Goal: Information Seeking & Learning: Learn about a topic

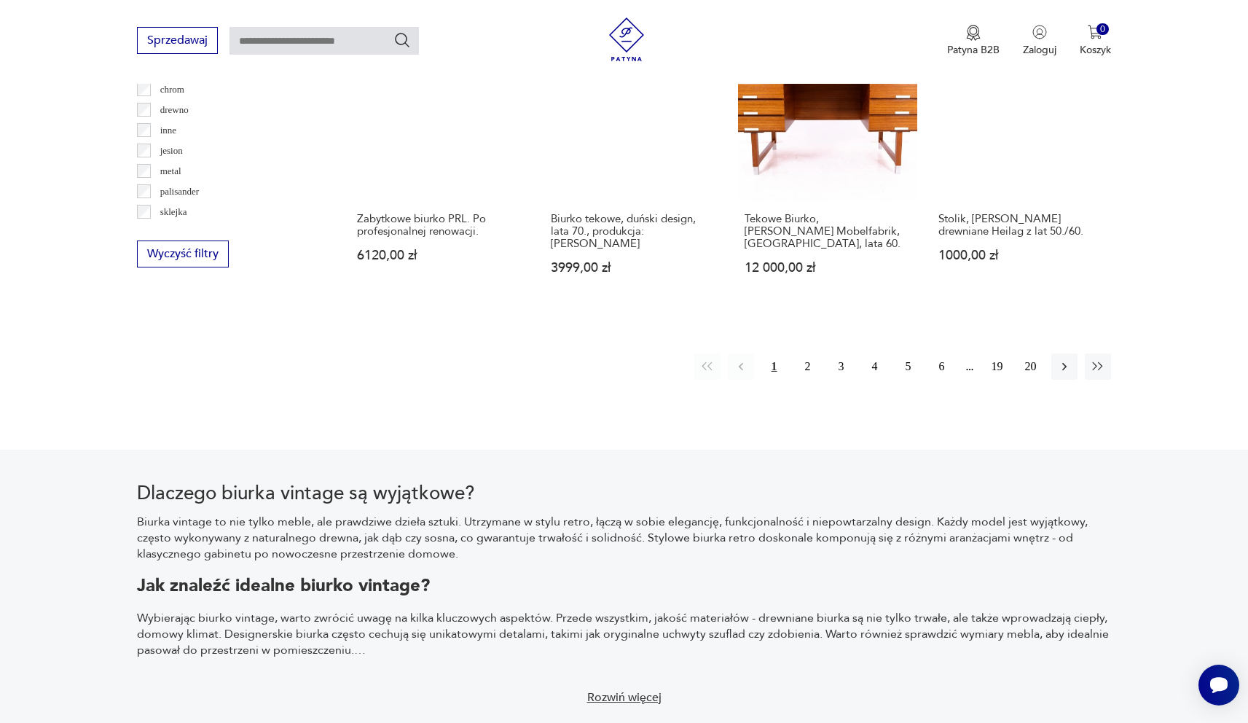
scroll to position [1559, 0]
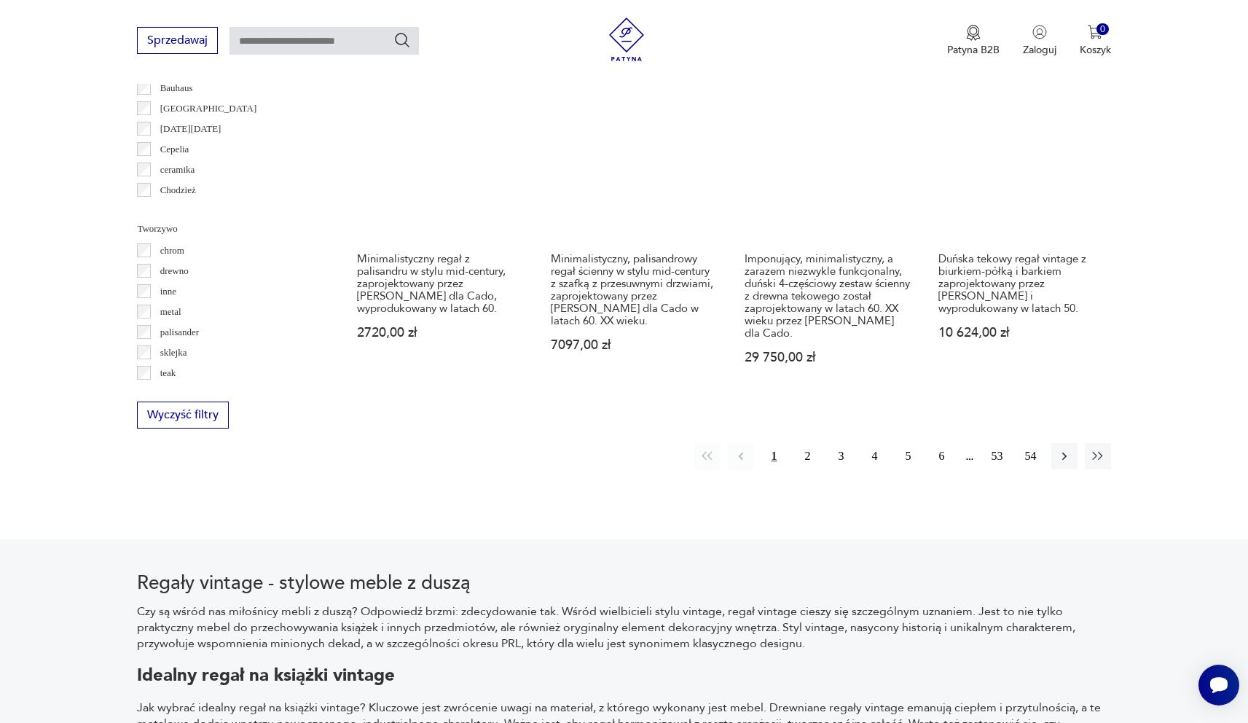
scroll to position [1574, 0]
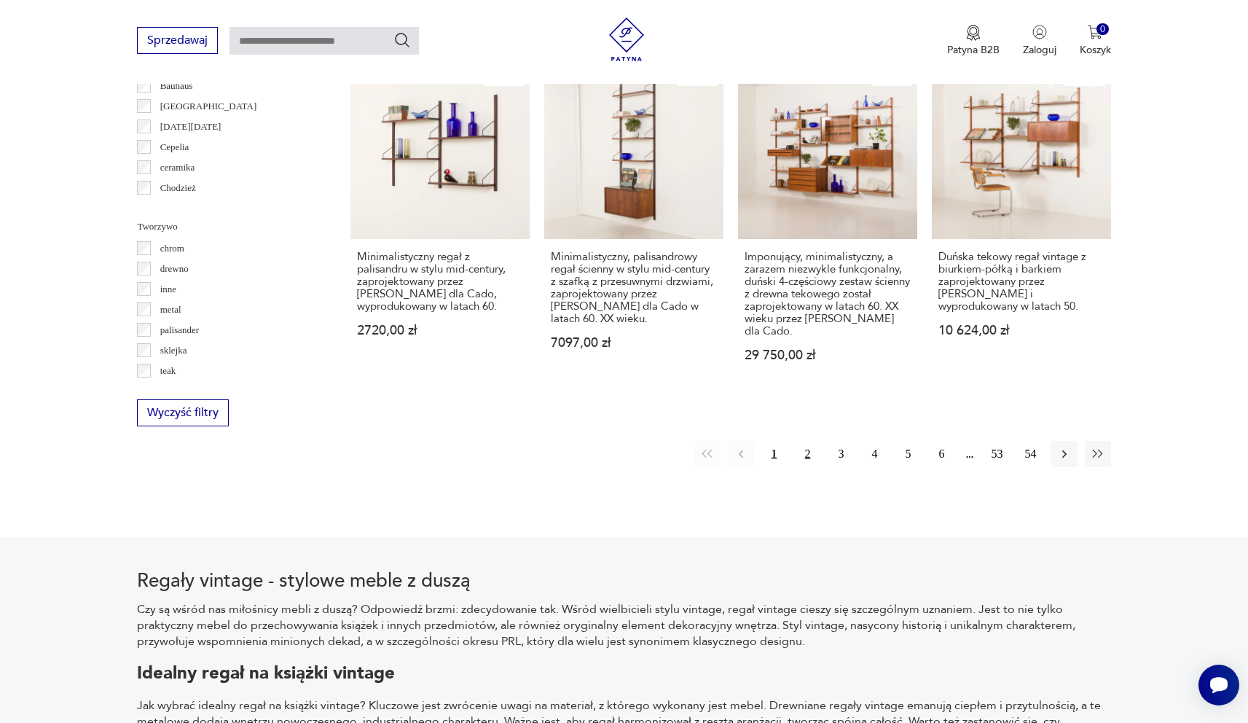
click at [806, 441] on button "2" at bounding box center [808, 454] width 26 height 26
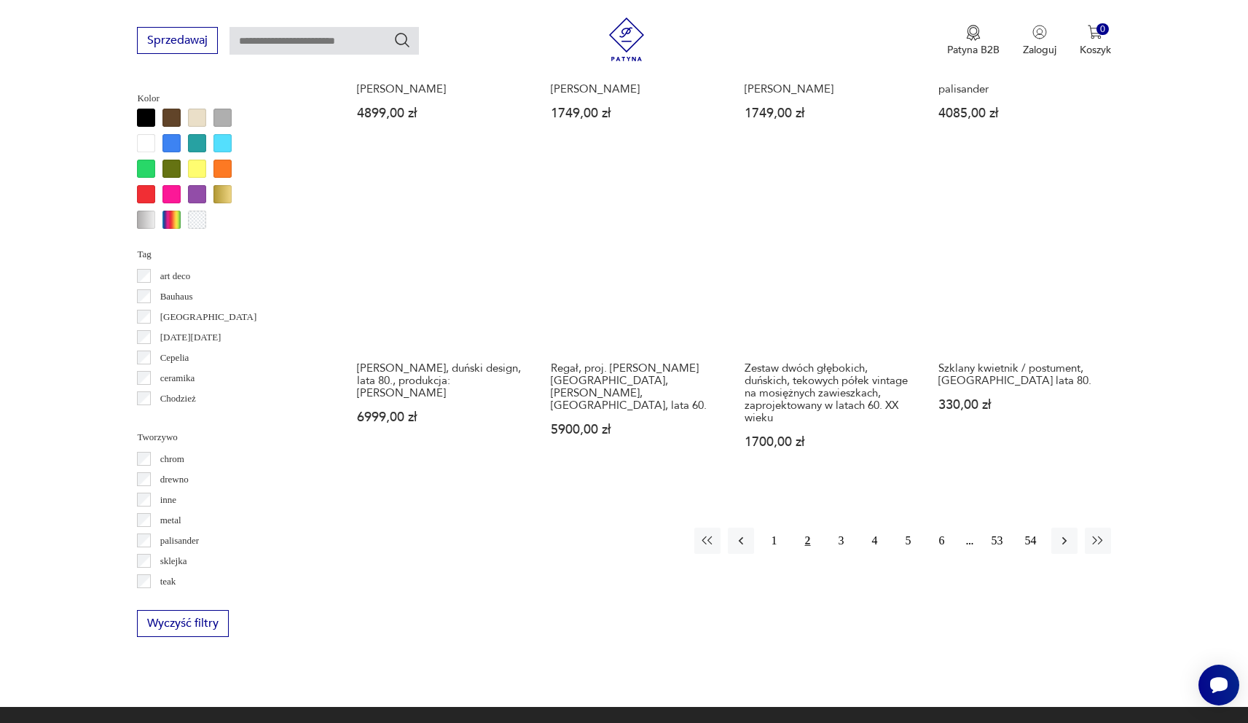
scroll to position [1369, 0]
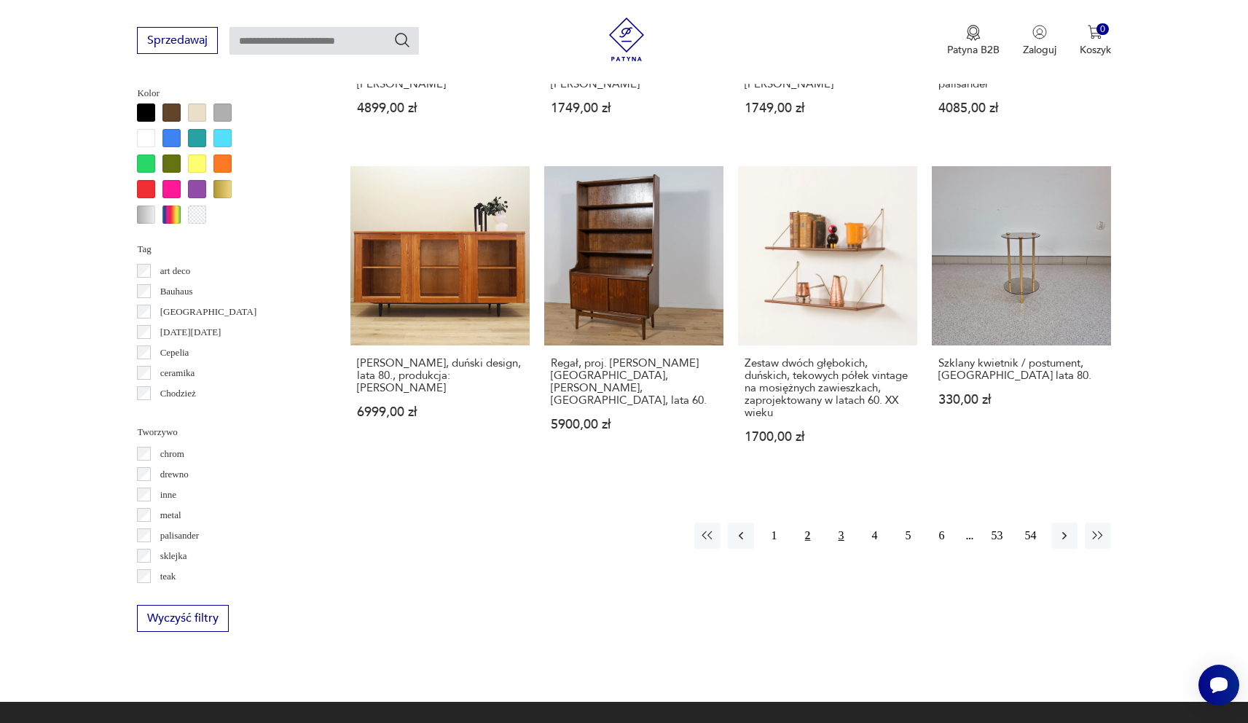
click at [836, 534] on button "3" at bounding box center [841, 535] width 26 height 26
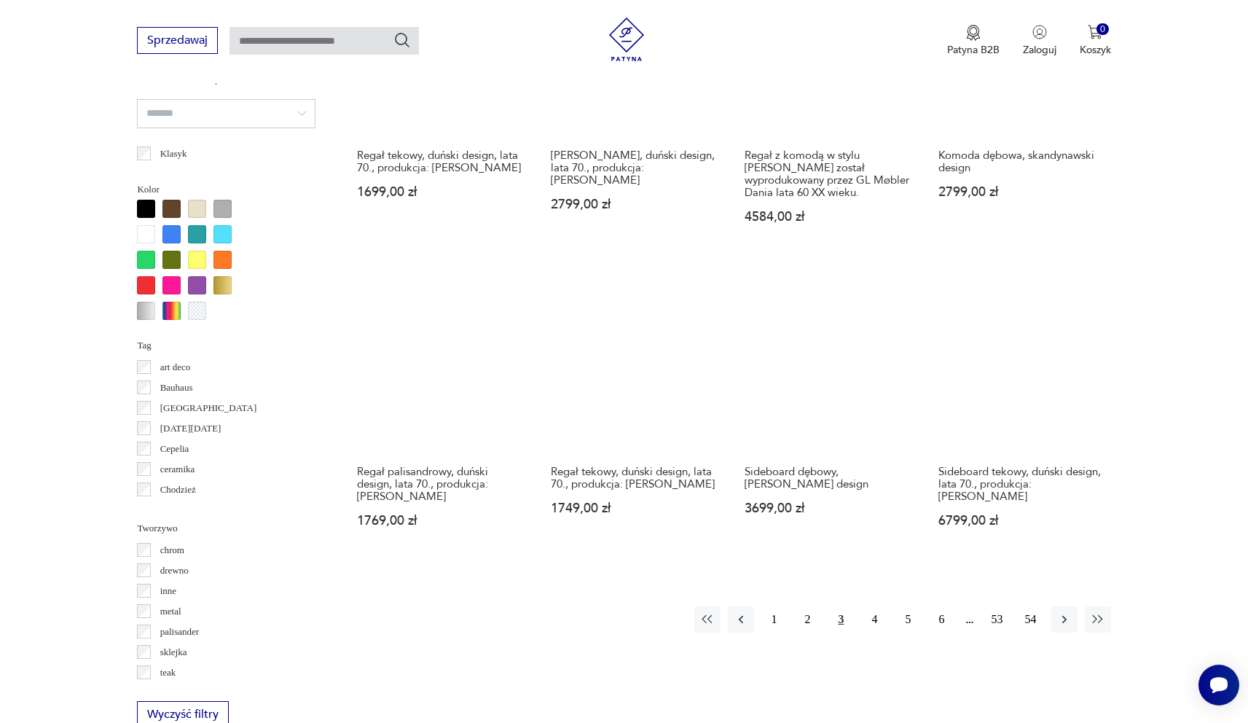
scroll to position [1276, 0]
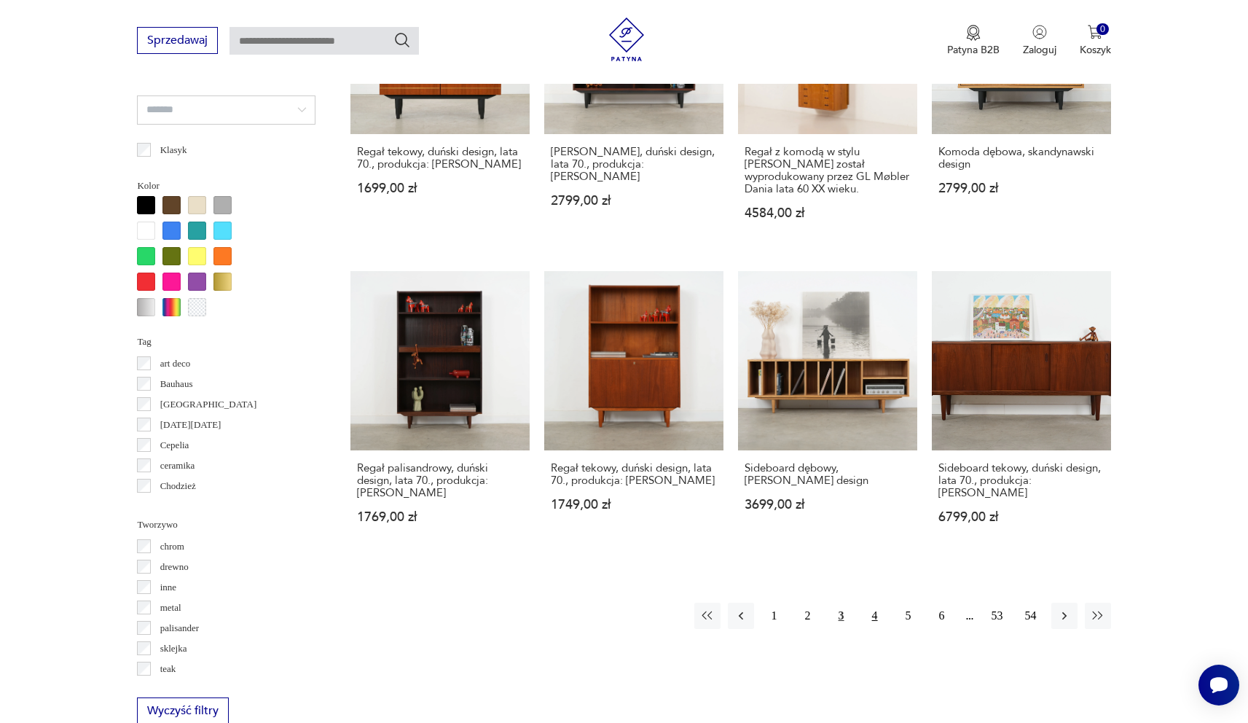
click at [873, 609] on button "4" at bounding box center [875, 616] width 26 height 26
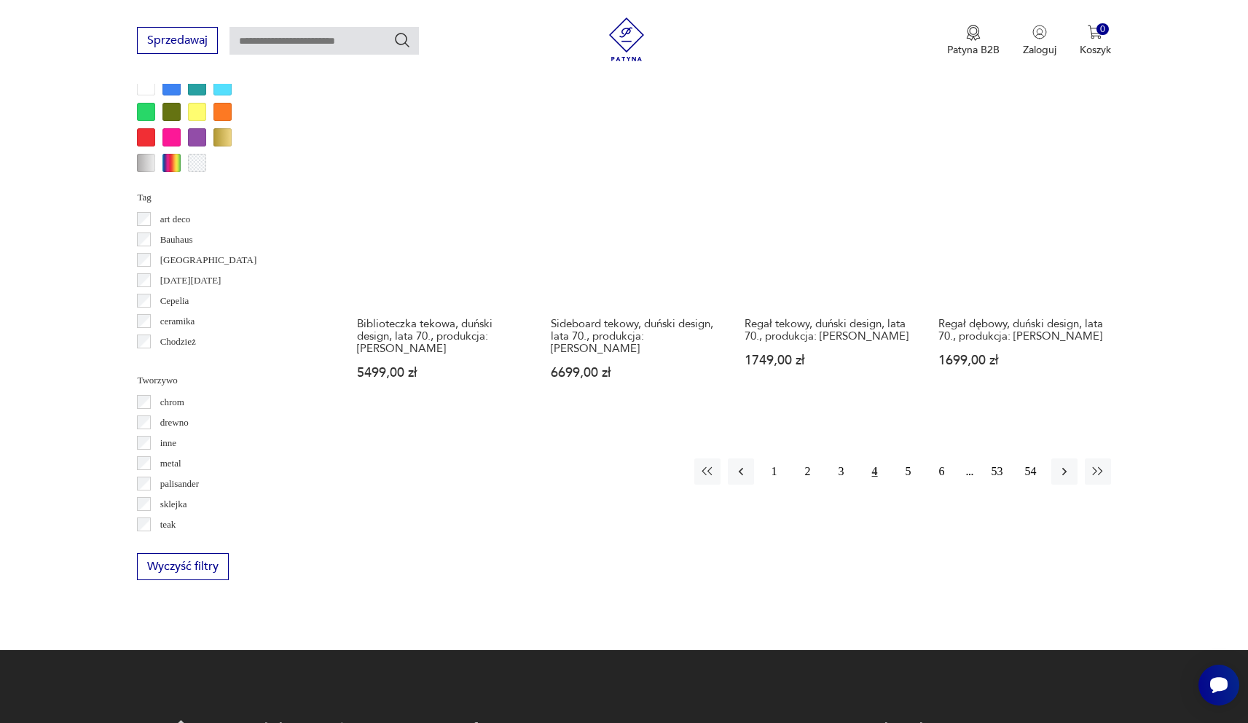
scroll to position [1424, 0]
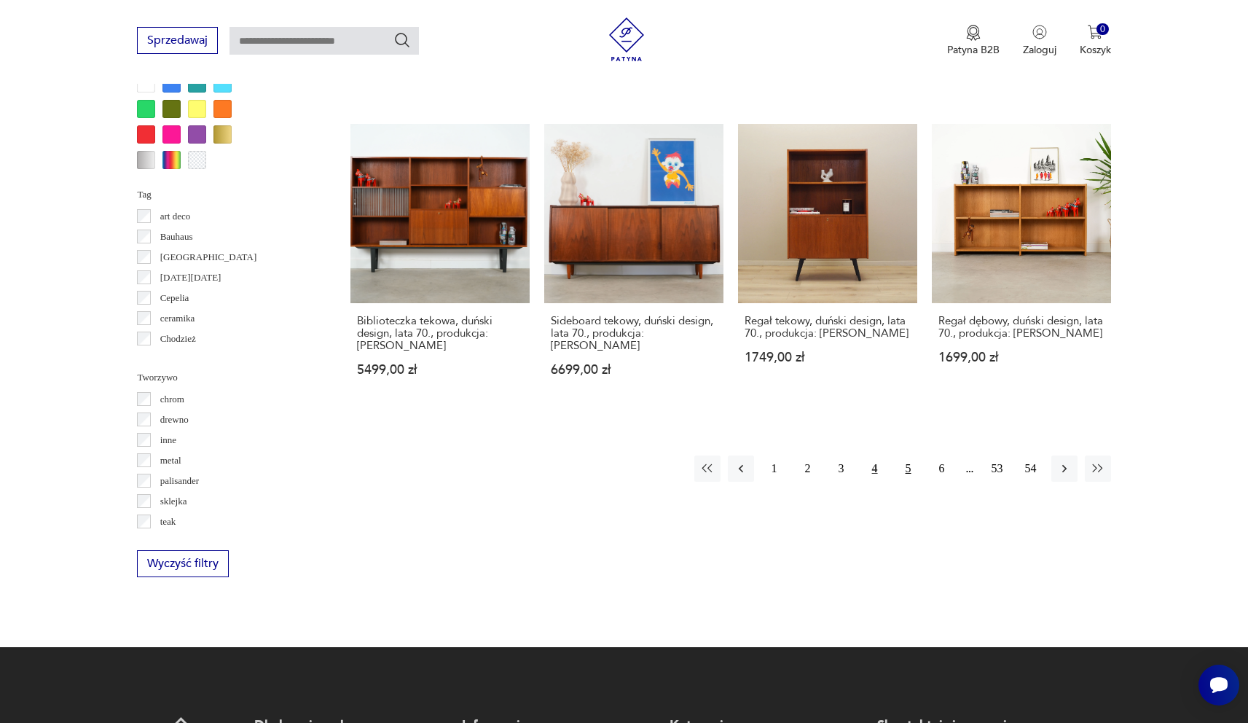
click at [913, 455] on button "5" at bounding box center [908, 468] width 26 height 26
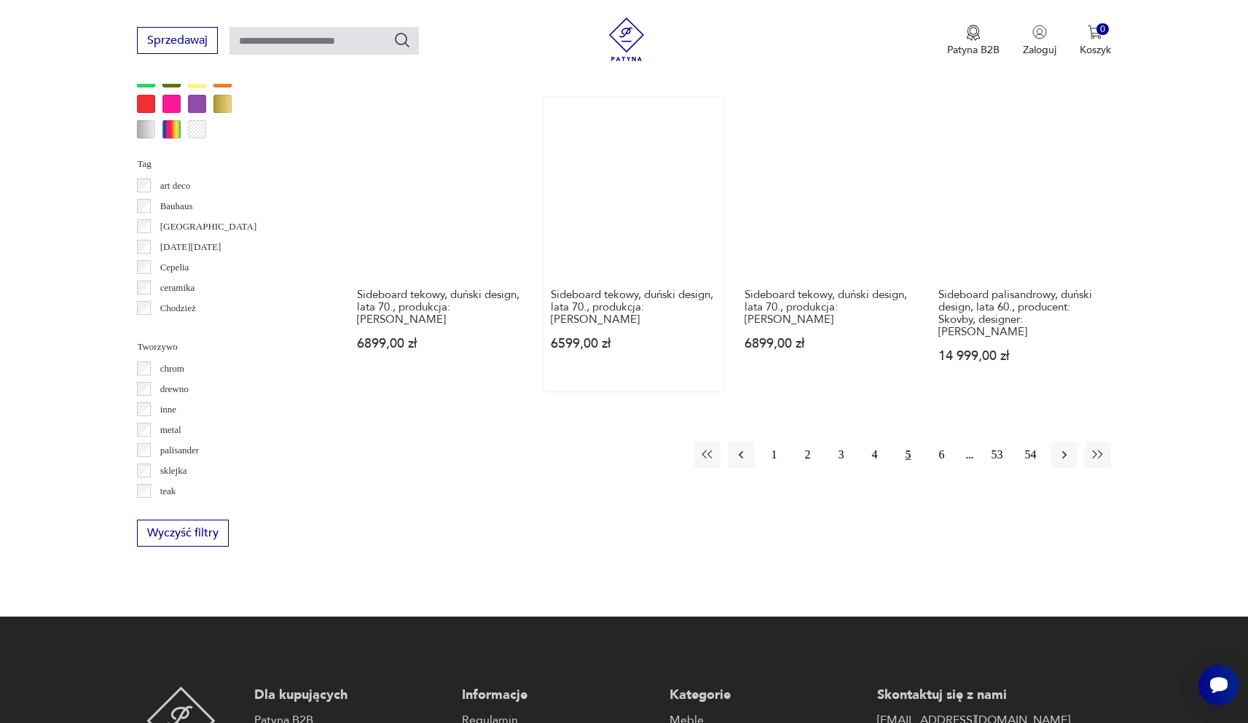
scroll to position [1475, 0]
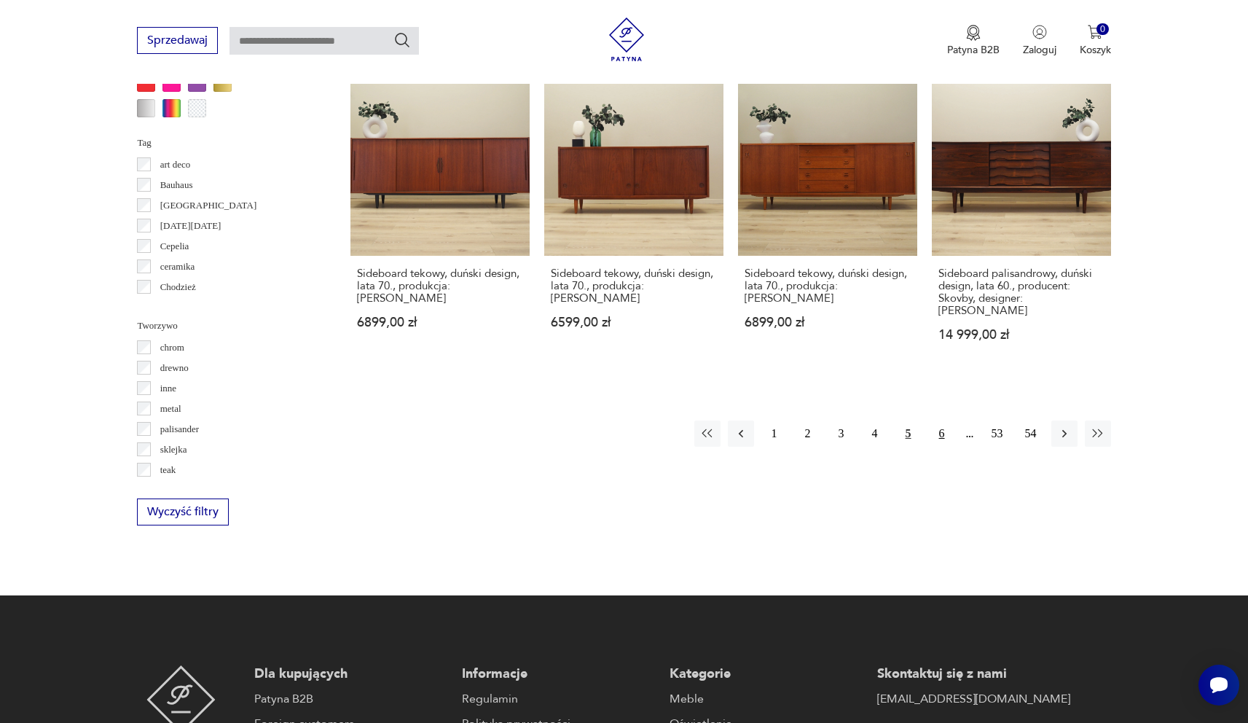
click at [937, 427] on button "6" at bounding box center [942, 433] width 26 height 26
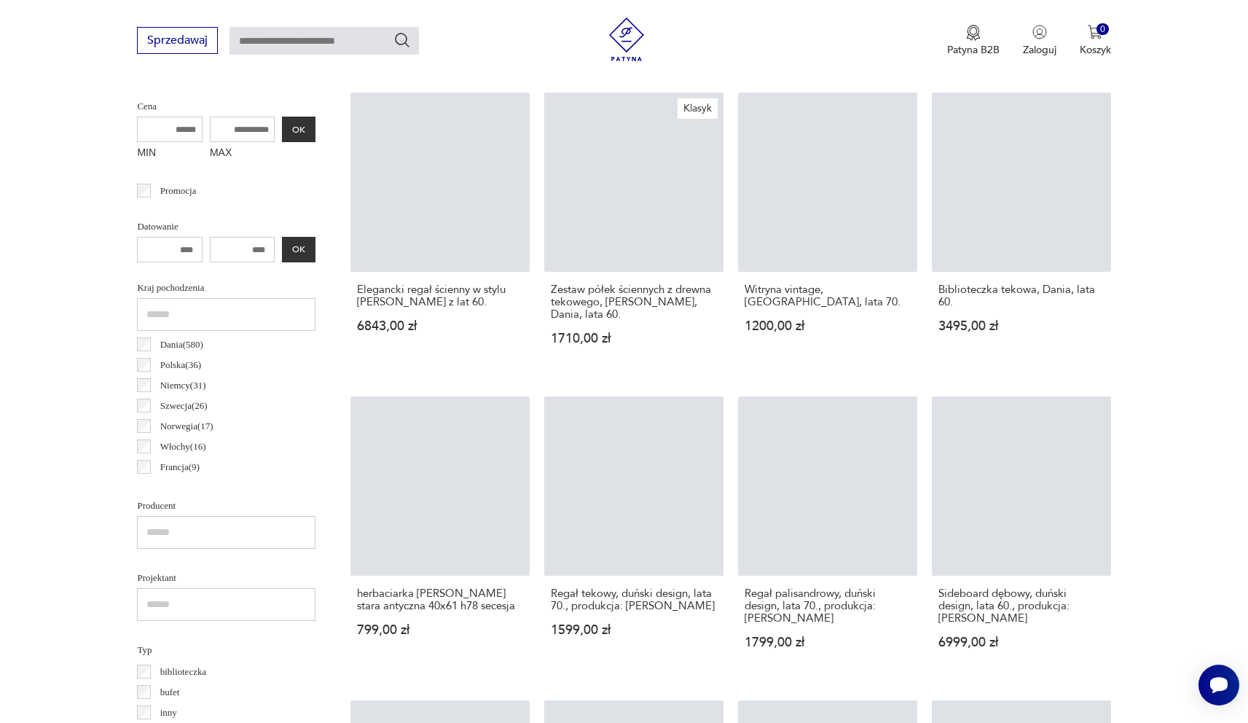
scroll to position [343, 0]
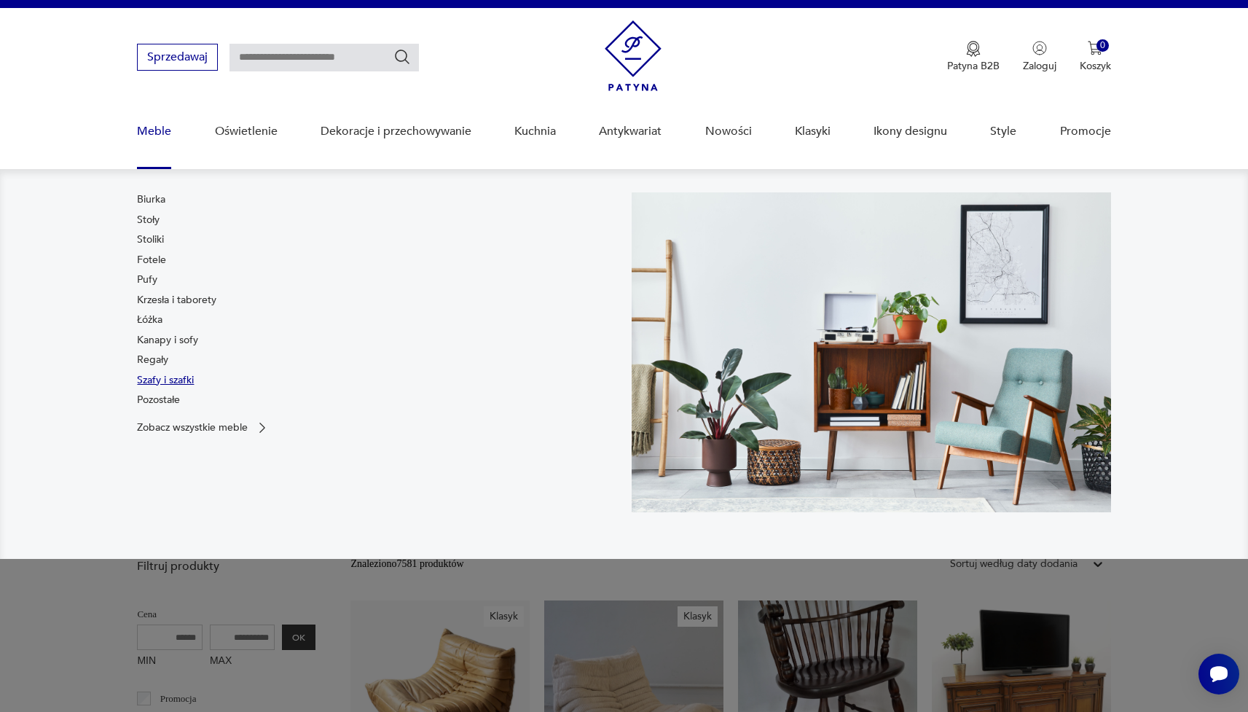
click at [148, 380] on link "Szafy i szafki" at bounding box center [165, 380] width 57 height 15
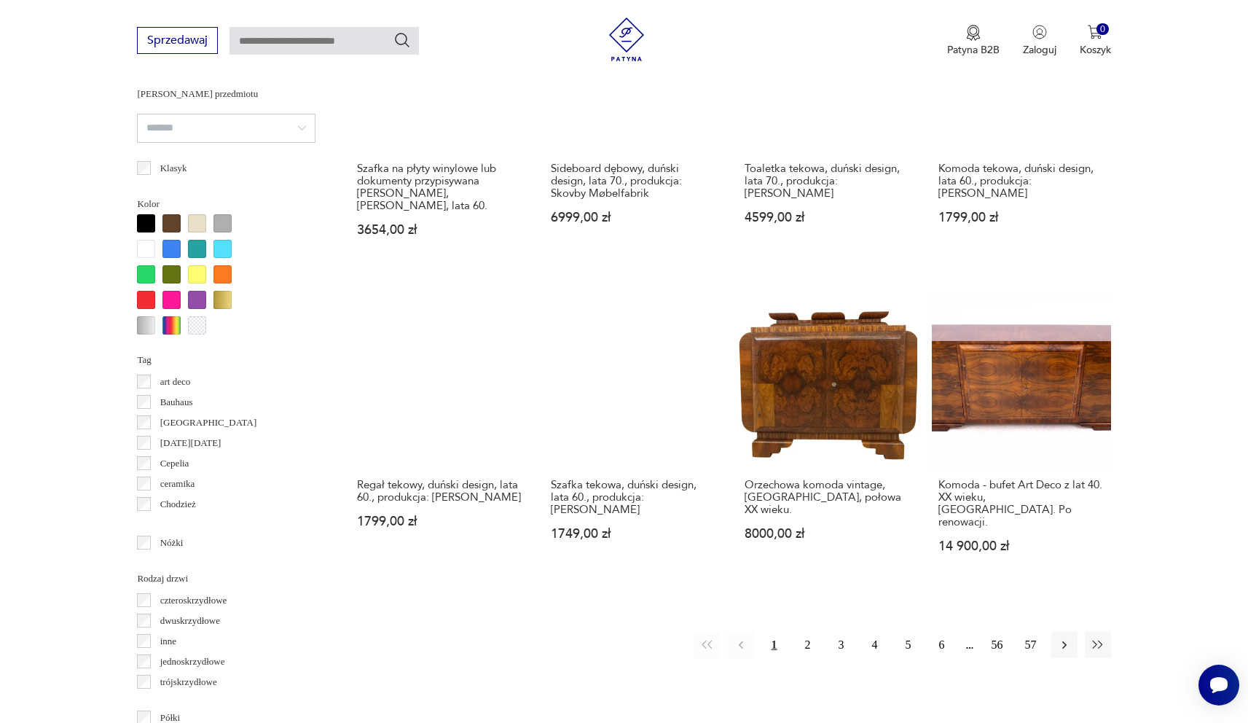
scroll to position [1263, 0]
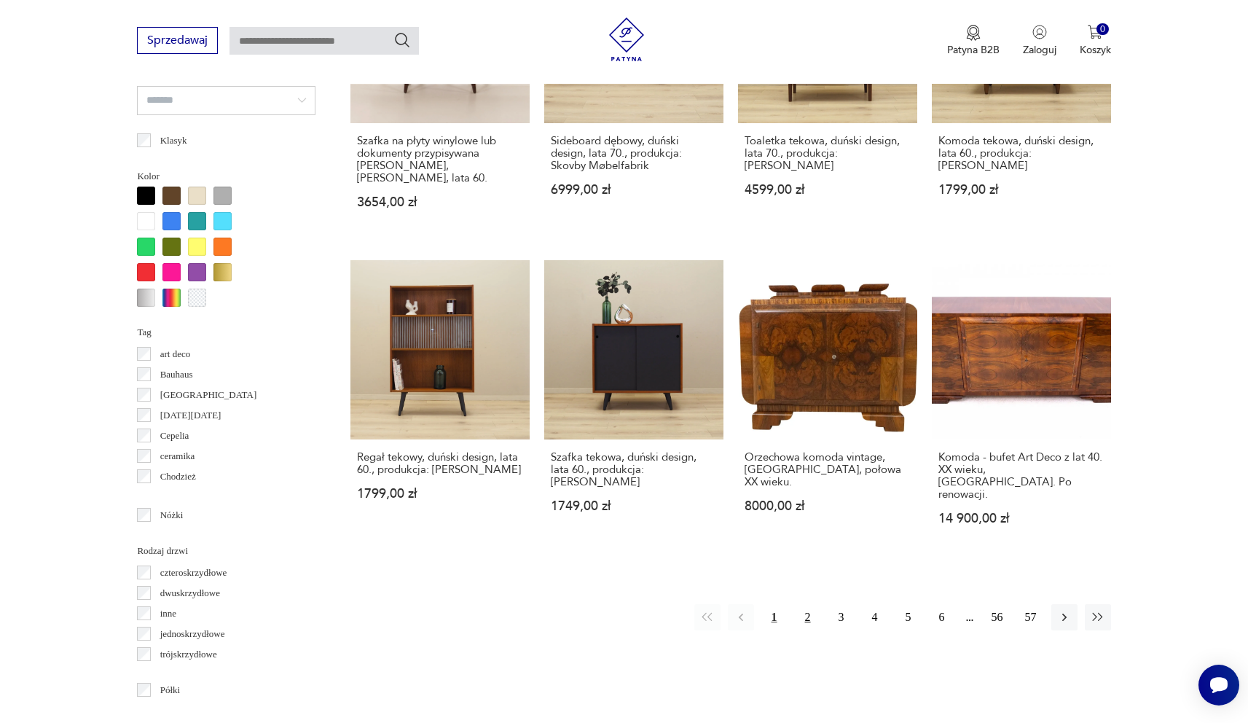
click at [807, 604] on button "2" at bounding box center [808, 617] width 26 height 26
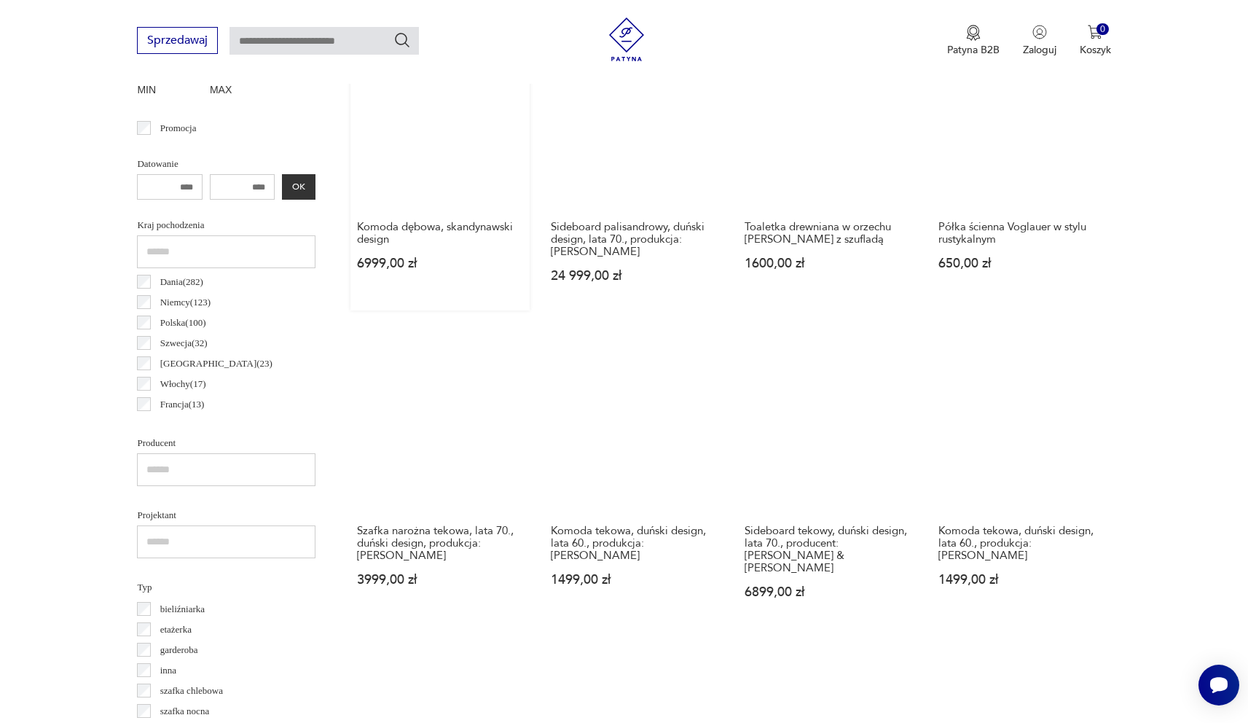
scroll to position [587, 0]
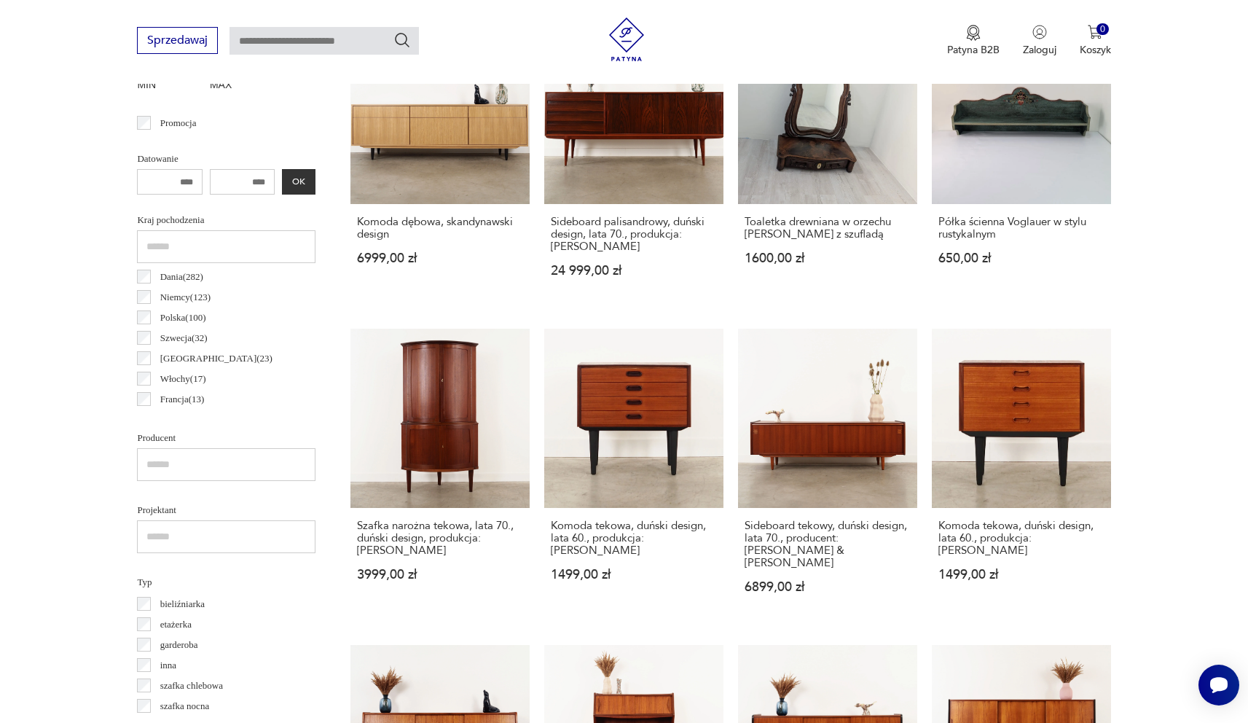
click at [245, 177] on input "number" at bounding box center [243, 182] width 66 height 26
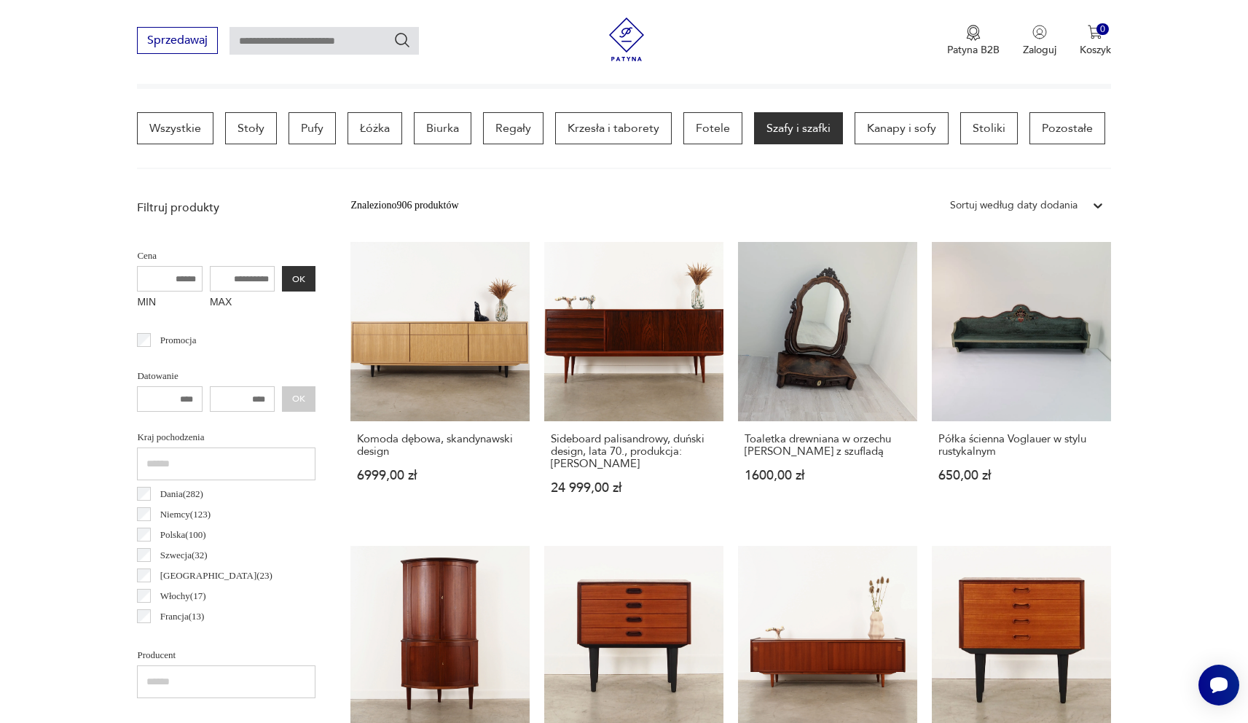
scroll to position [182, 0]
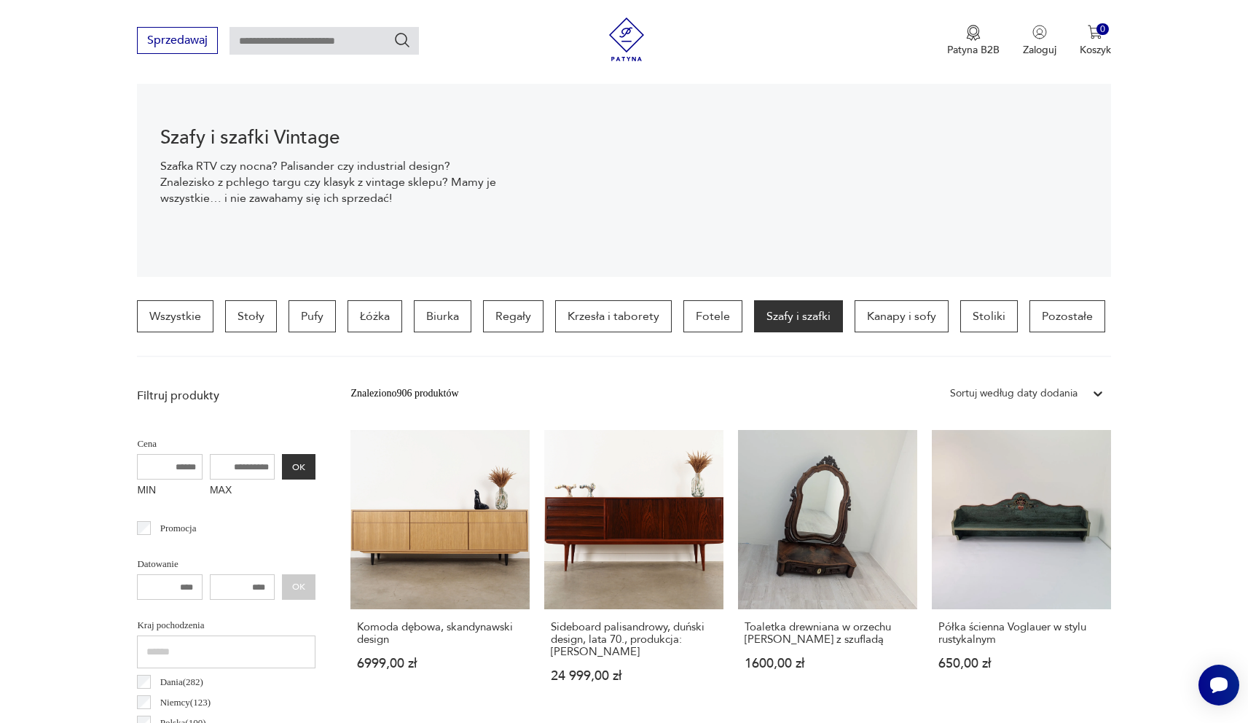
type input "****"
click at [230, 460] on input "MAX" at bounding box center [243, 467] width 66 height 26
type input "****"
click at [300, 462] on button "OK" at bounding box center [299, 467] width 34 height 26
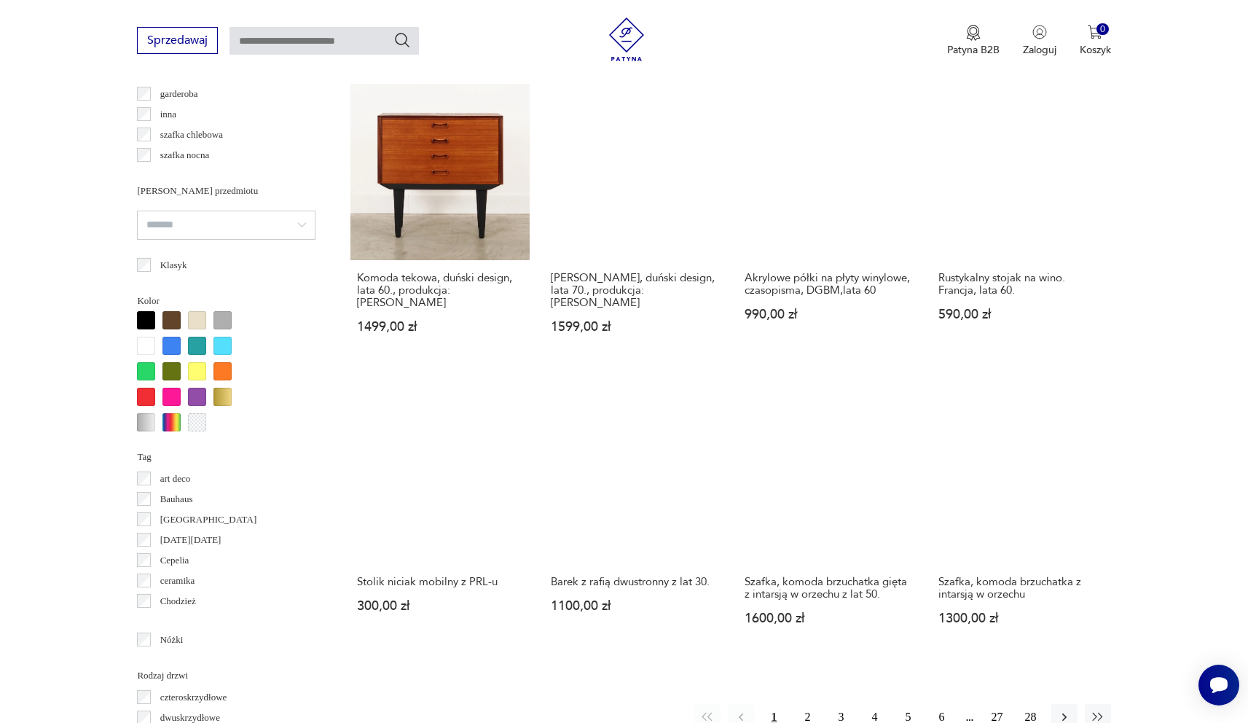
scroll to position [1137, 0]
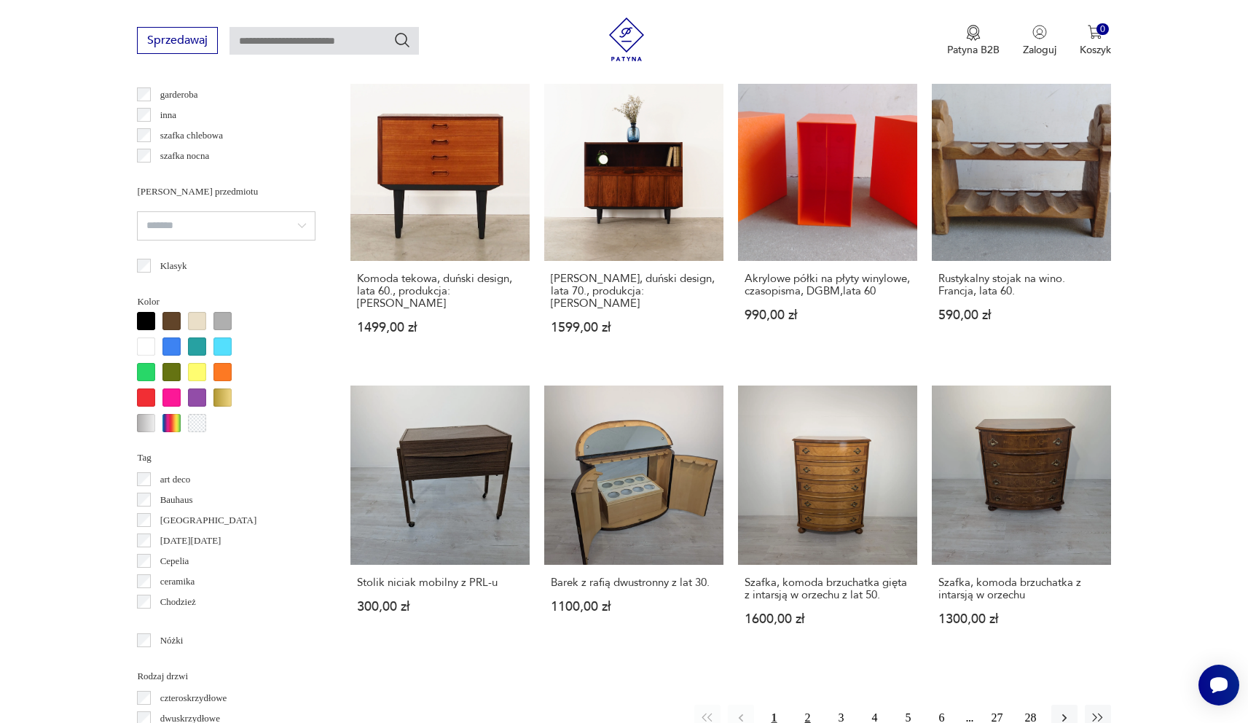
click at [809, 705] on button "2" at bounding box center [808, 718] width 26 height 26
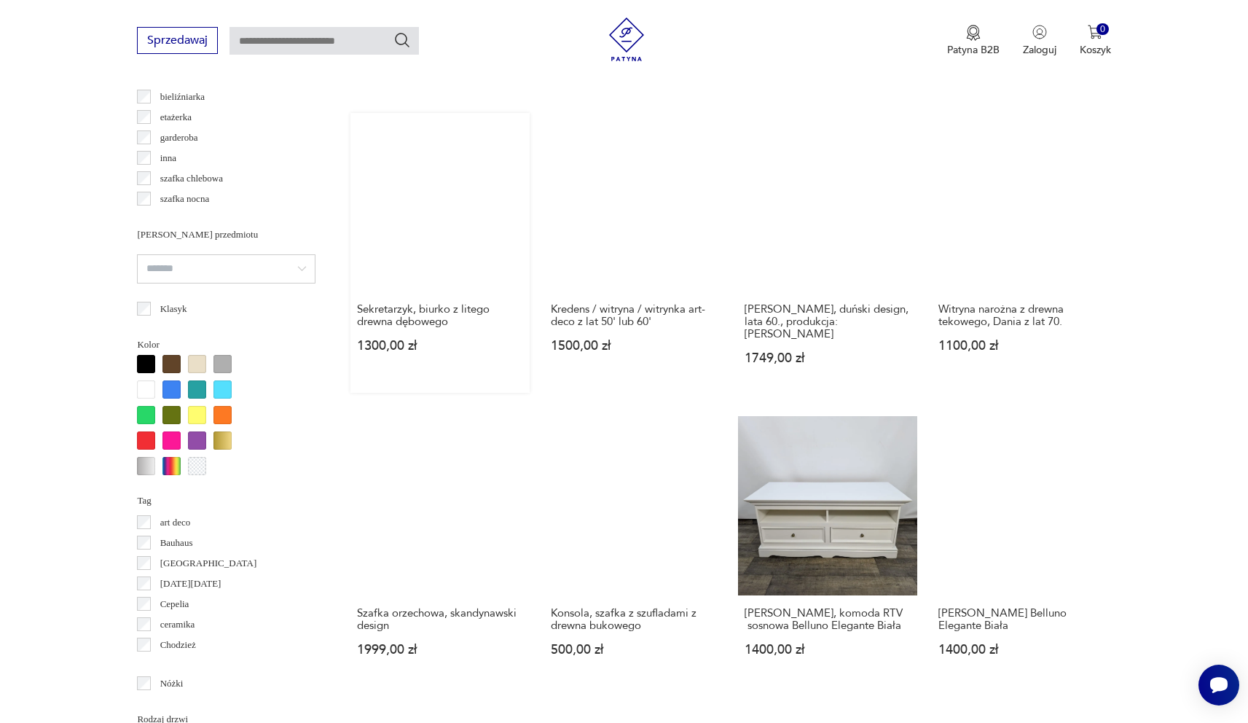
scroll to position [1097, 0]
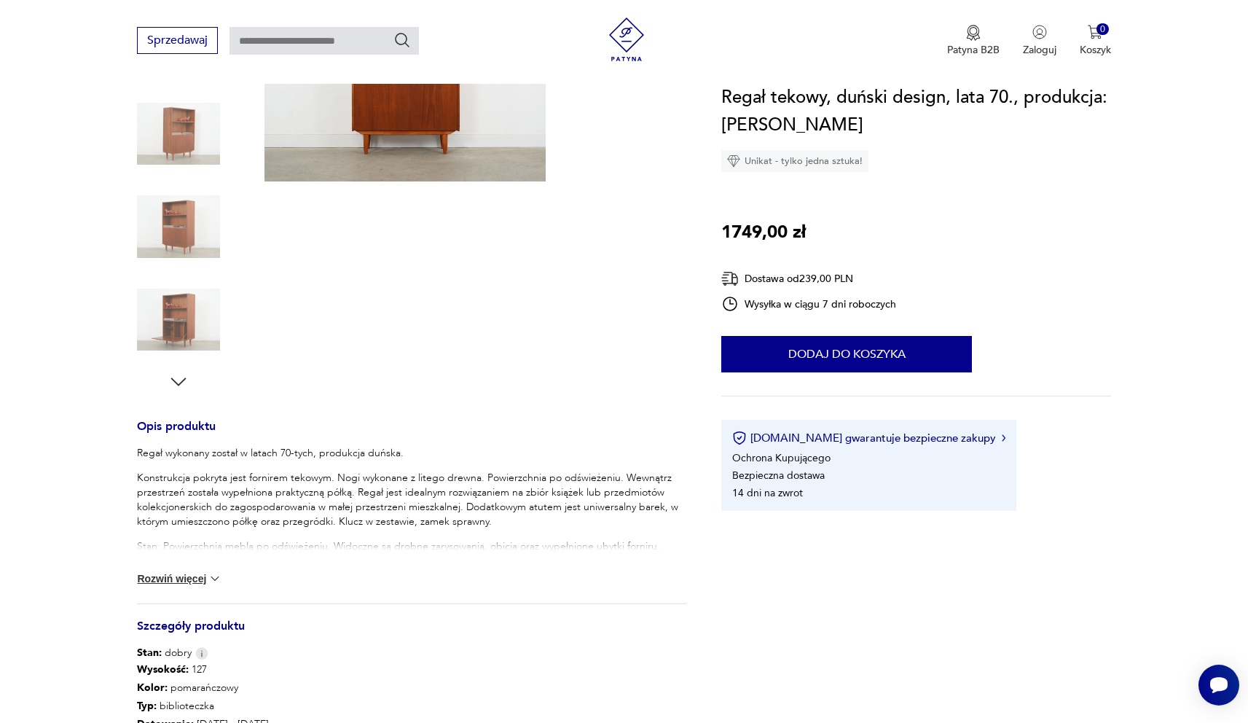
scroll to position [602, 0]
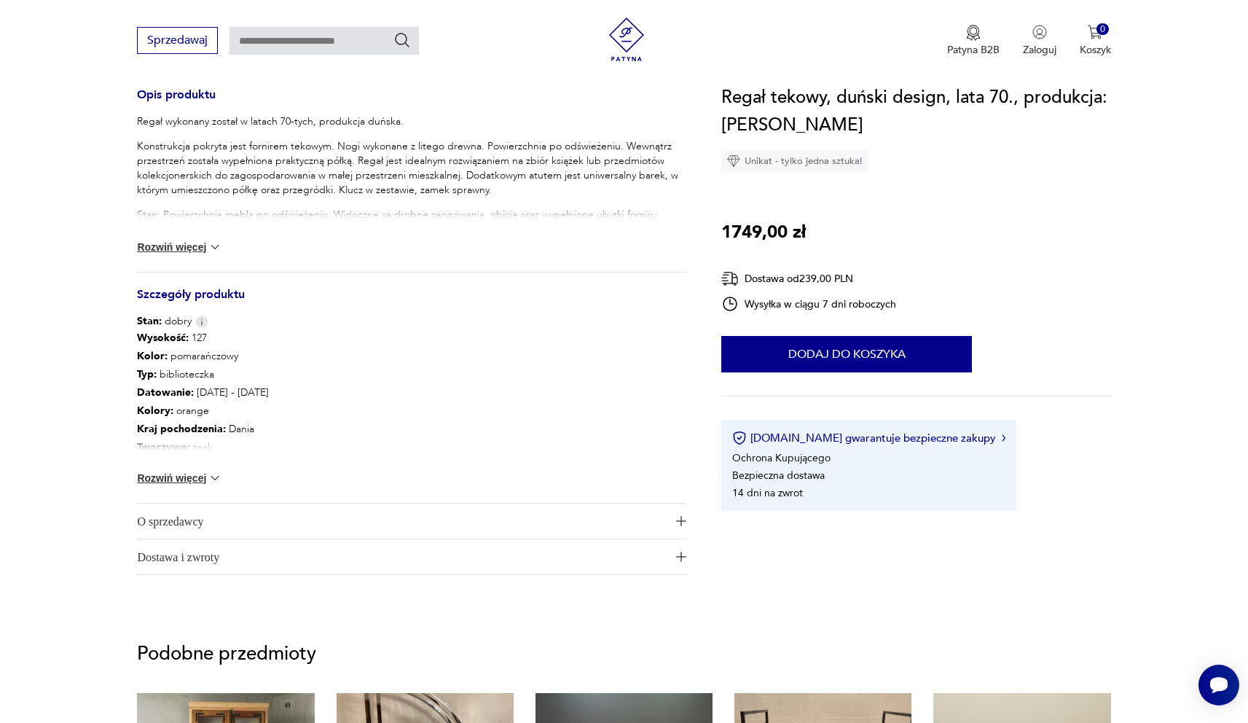
click at [209, 477] on img at bounding box center [215, 478] width 15 height 15
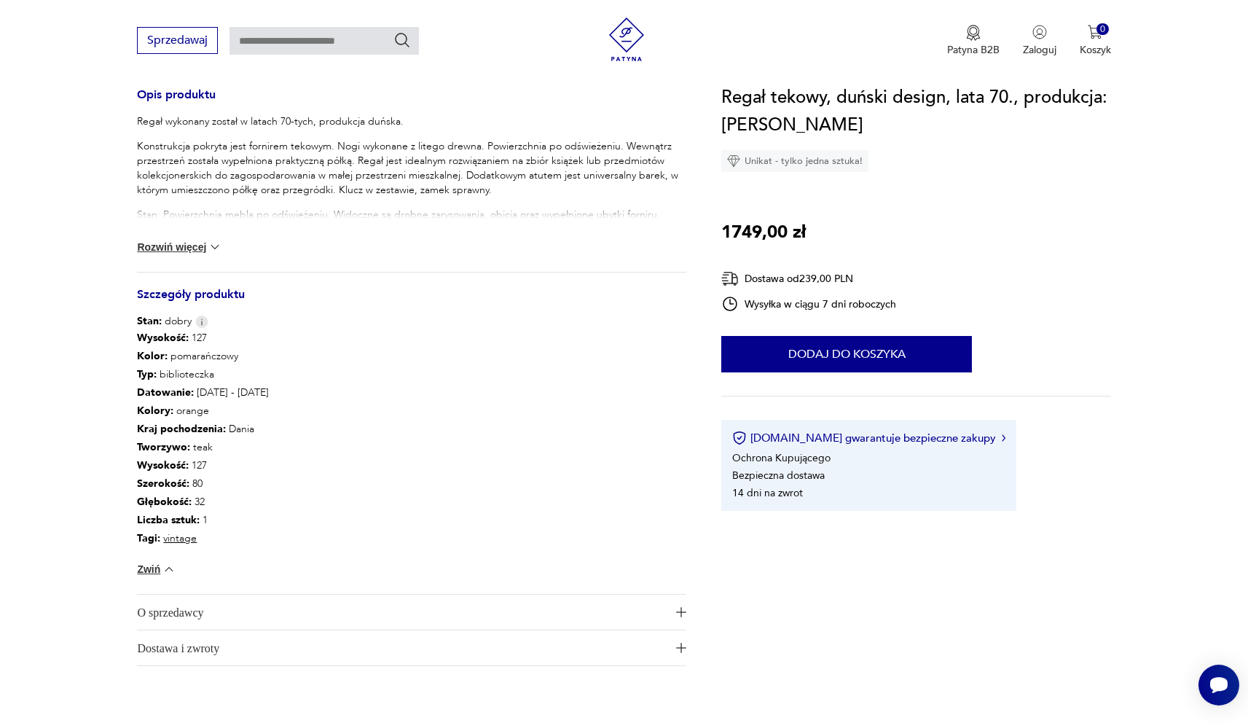
scroll to position [592, 0]
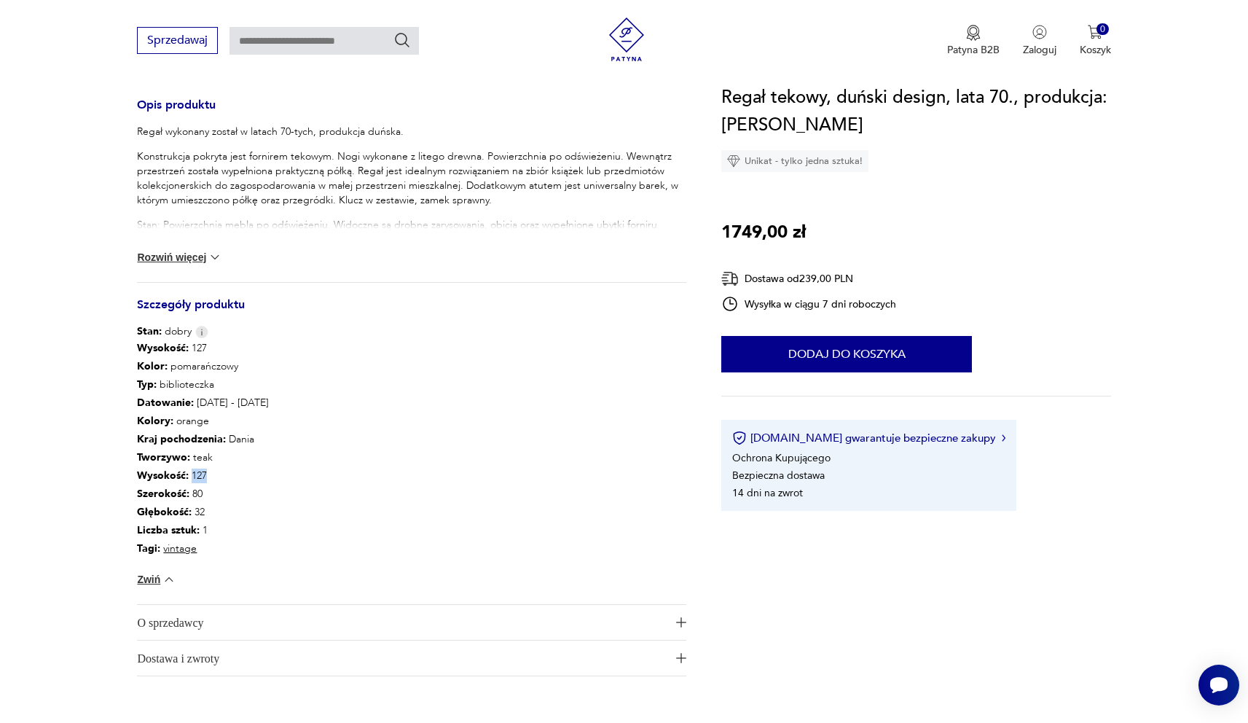
drag, startPoint x: 189, startPoint y: 478, endPoint x: 207, endPoint y: 482, distance: 18.6
click at [206, 481] on p "Wysokość : 127" at bounding box center [203, 475] width 132 height 18
drag, startPoint x: 205, startPoint y: 489, endPoint x: 194, endPoint y: 490, distance: 11.7
click at [194, 491] on p "Szerokość : 80" at bounding box center [203, 494] width 132 height 18
click at [197, 509] on p "Głębokość : 32" at bounding box center [203, 512] width 132 height 18
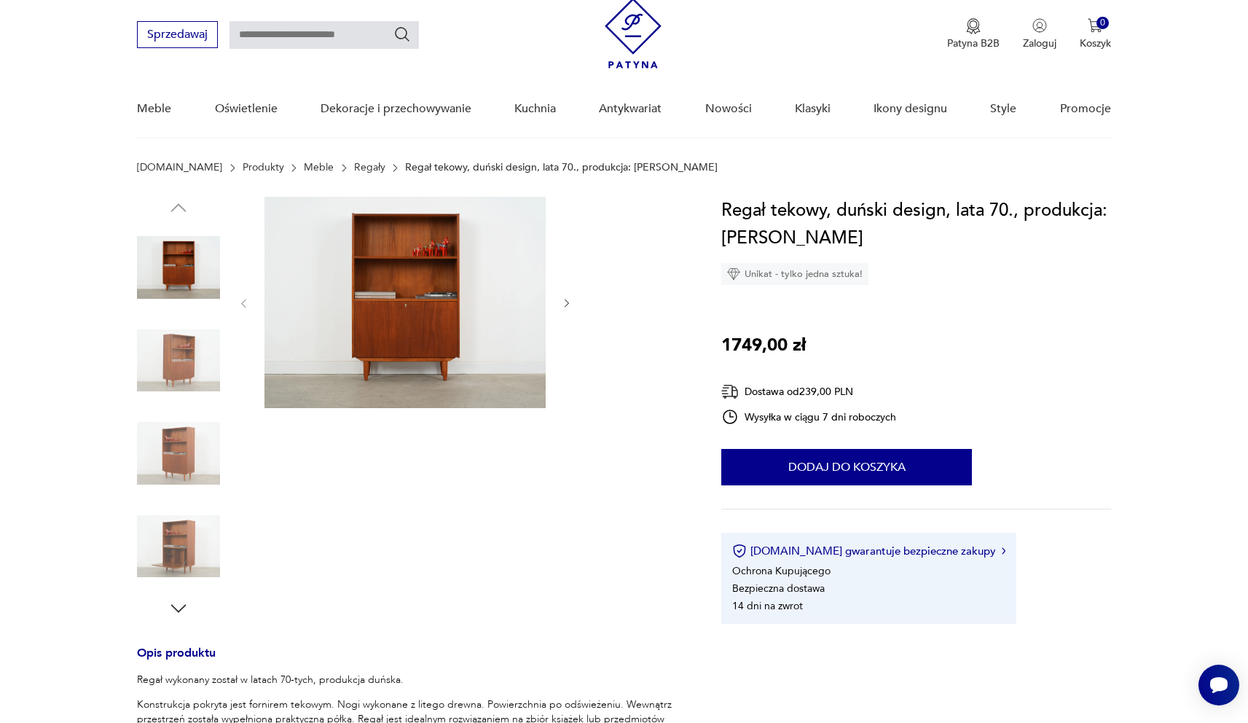
scroll to position [51, 0]
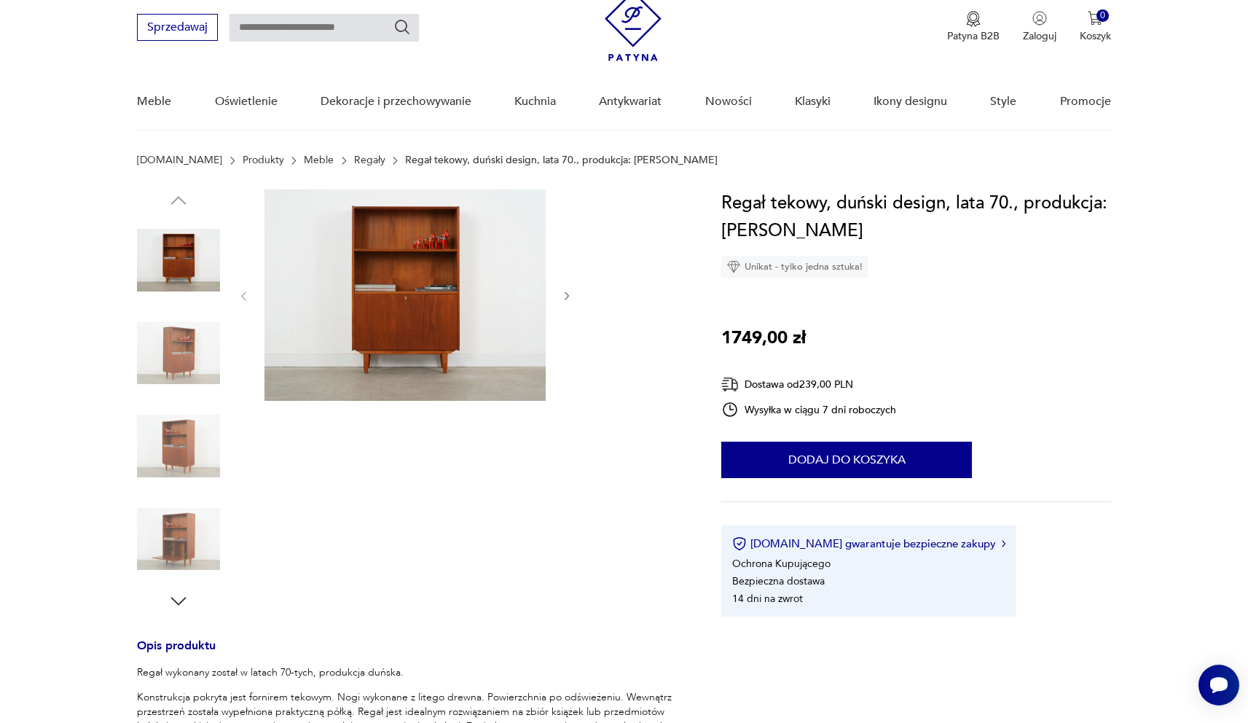
click at [566, 298] on icon "button" at bounding box center [567, 296] width 4 height 9
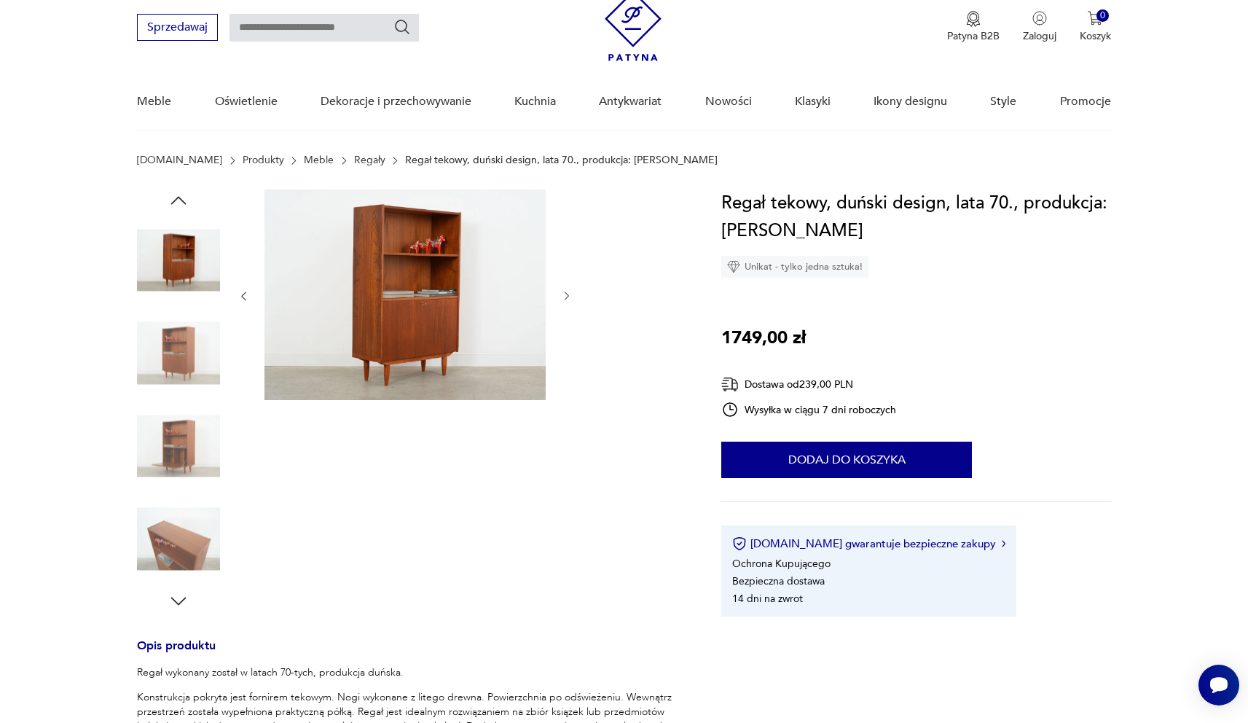
click at [566, 298] on icon "button" at bounding box center [567, 296] width 4 height 9
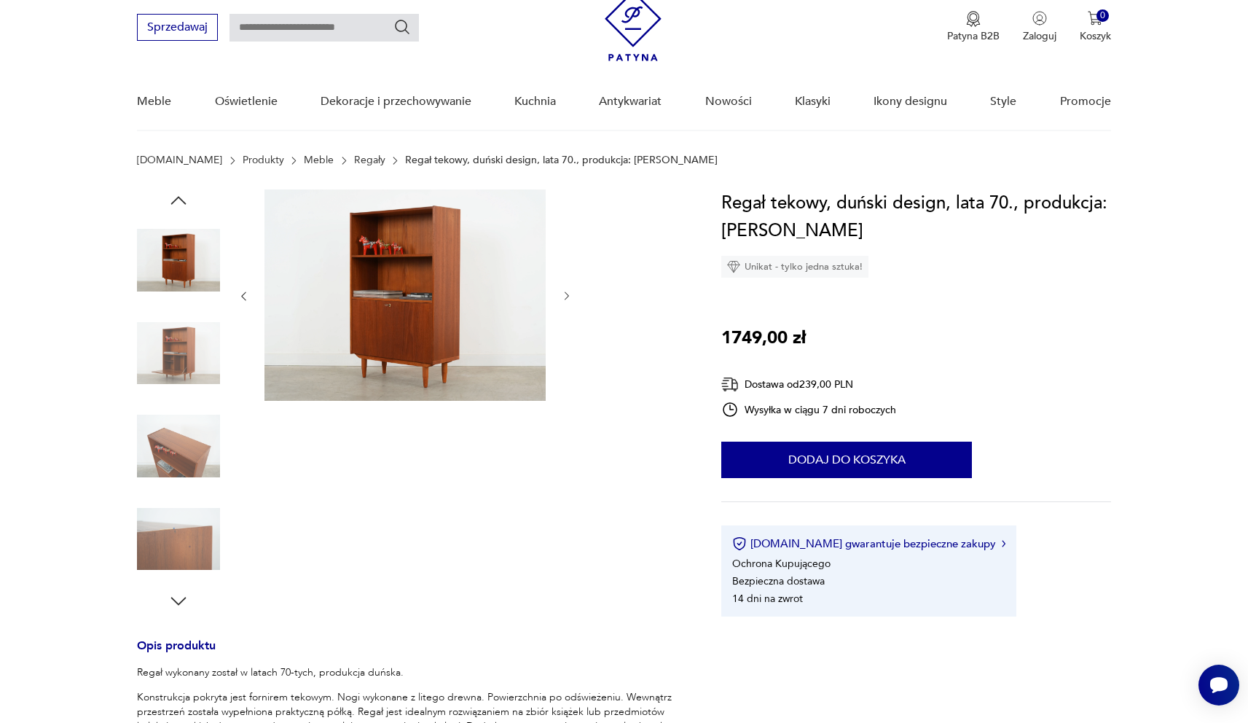
click at [566, 298] on icon "button" at bounding box center [567, 296] width 4 height 9
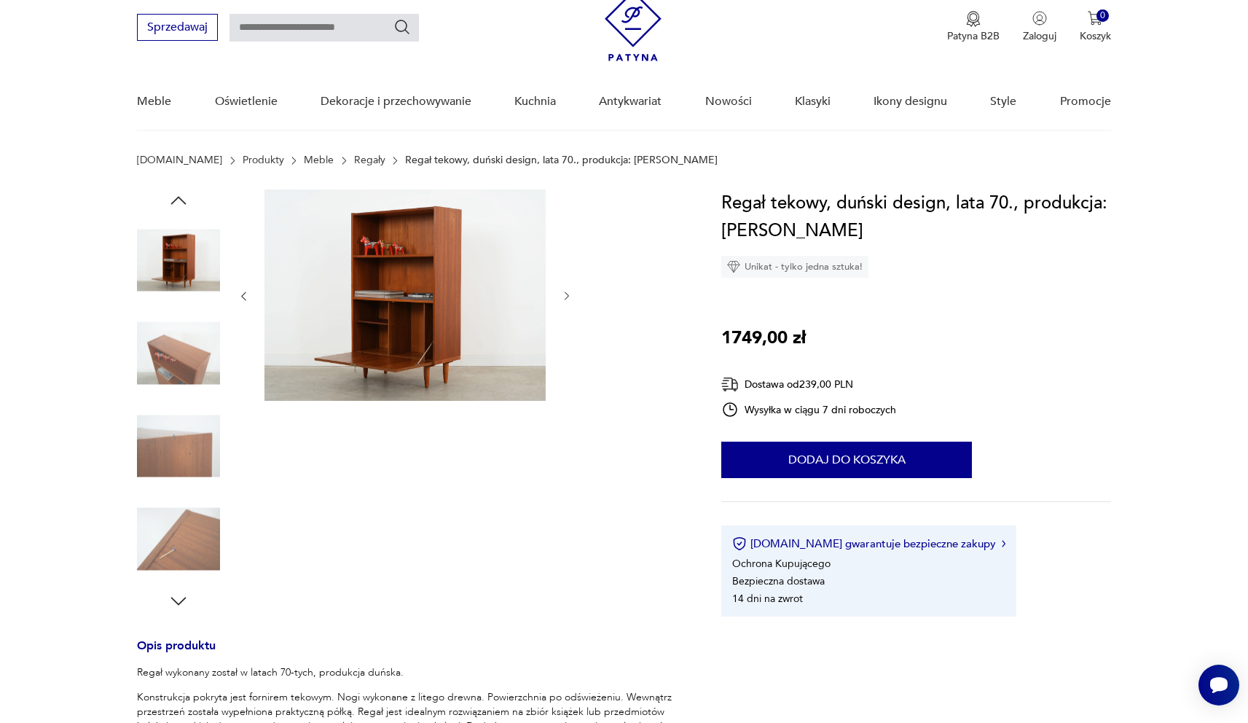
click at [566, 298] on icon "button" at bounding box center [567, 296] width 4 height 9
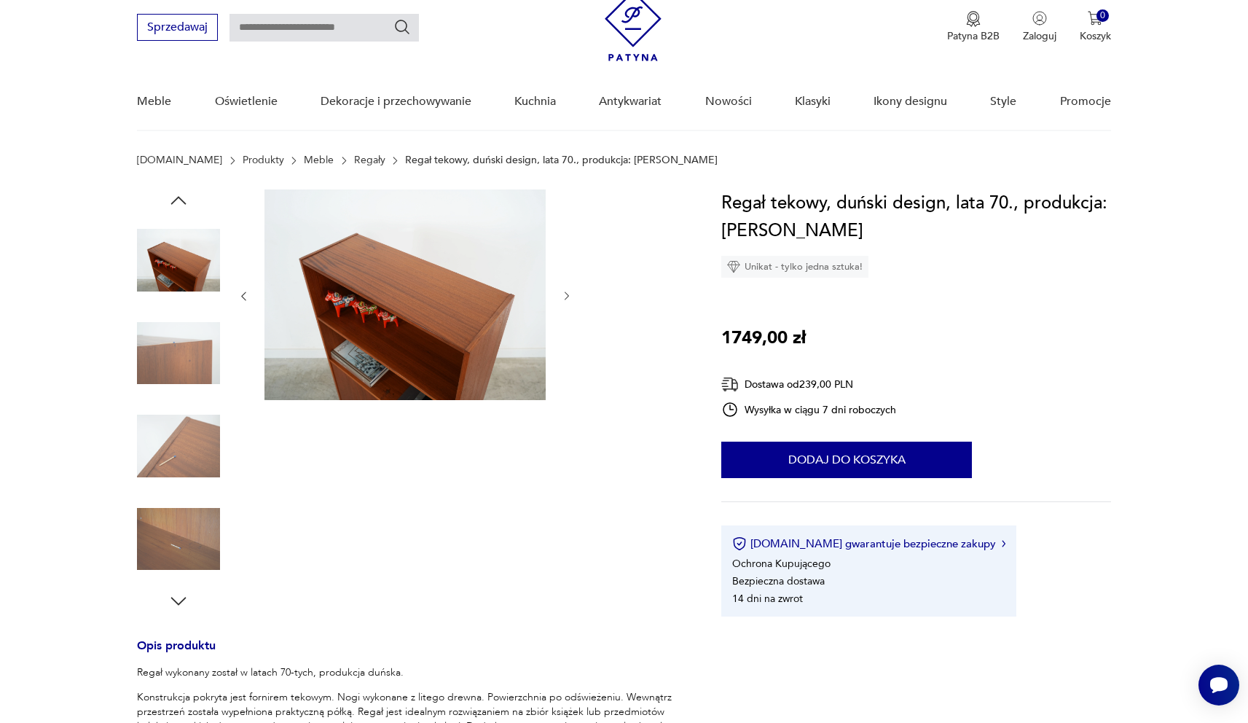
click at [566, 298] on icon "button" at bounding box center [567, 296] width 4 height 9
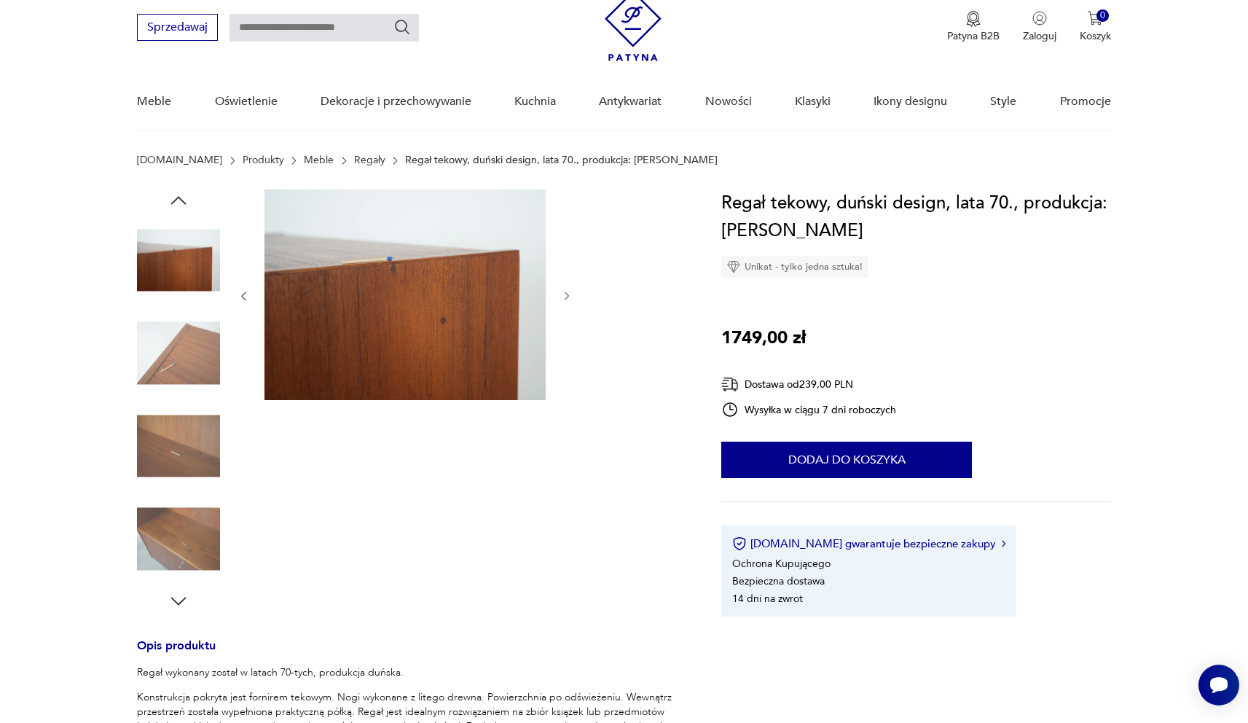
click at [566, 298] on icon "button" at bounding box center [567, 296] width 4 height 9
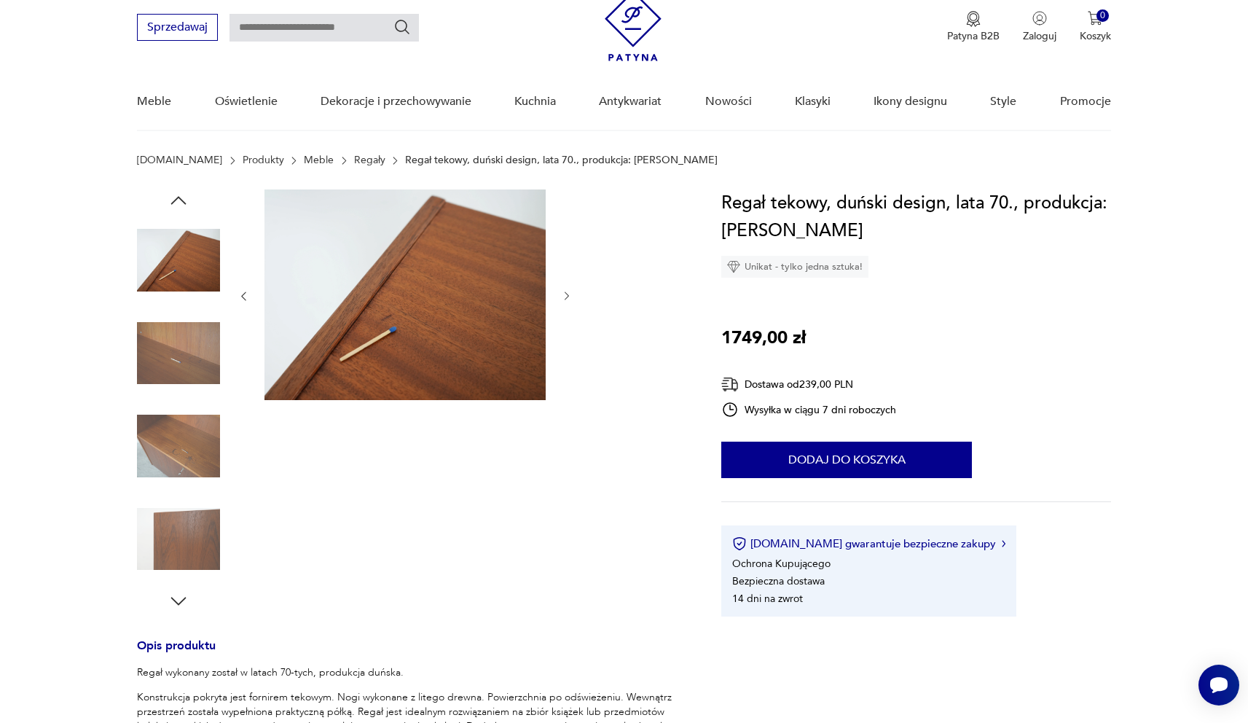
click at [566, 298] on icon "button" at bounding box center [567, 296] width 4 height 9
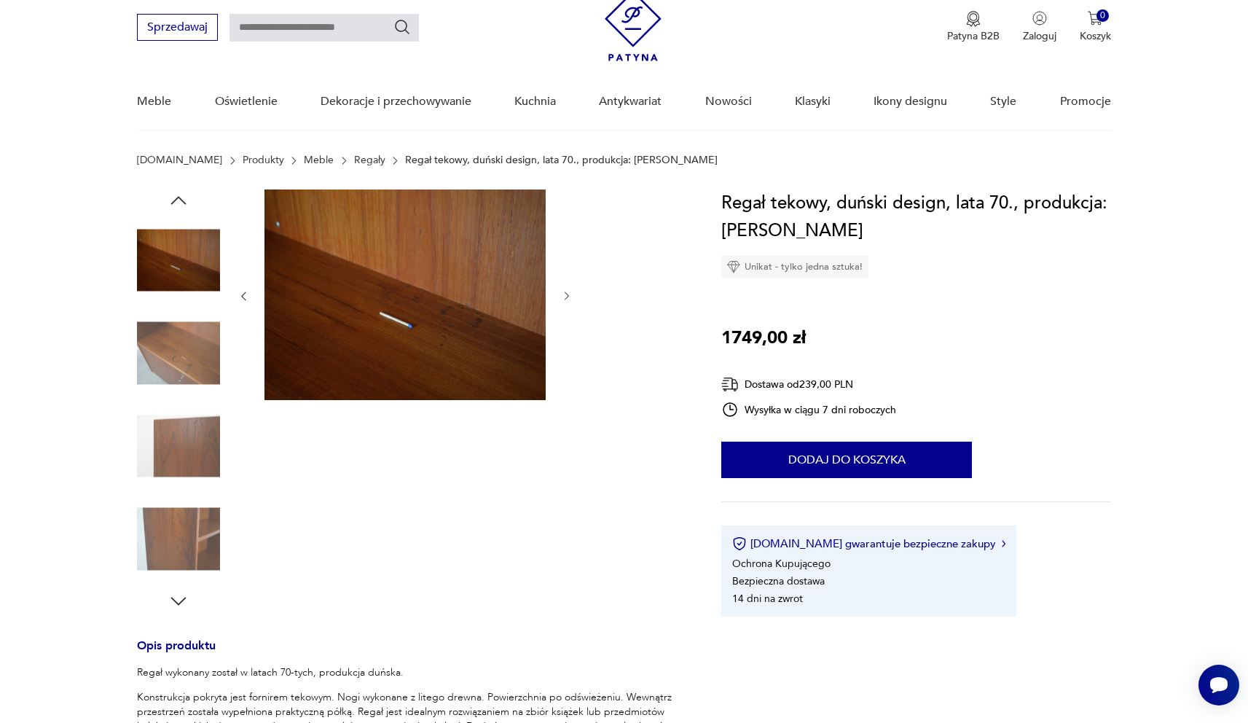
click at [566, 298] on icon "button" at bounding box center [567, 296] width 4 height 9
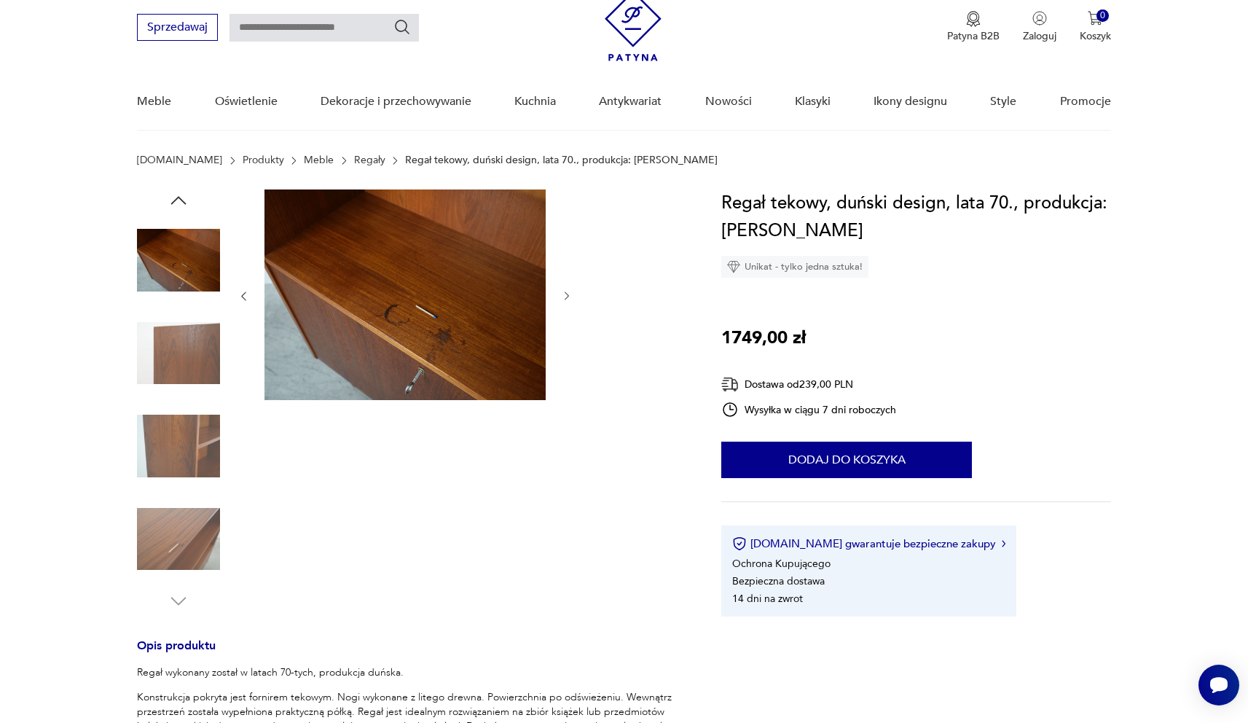
click at [566, 299] on icon "button" at bounding box center [567, 296] width 12 height 12
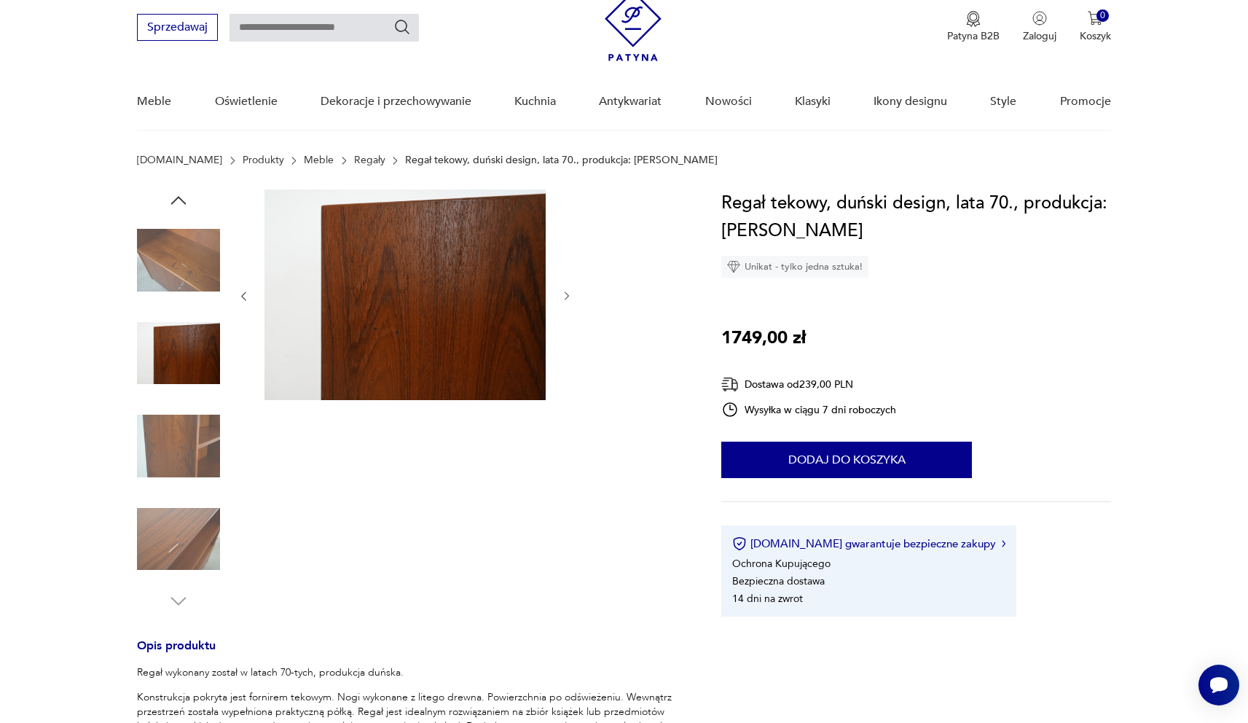
click at [566, 299] on icon "button" at bounding box center [567, 296] width 12 height 12
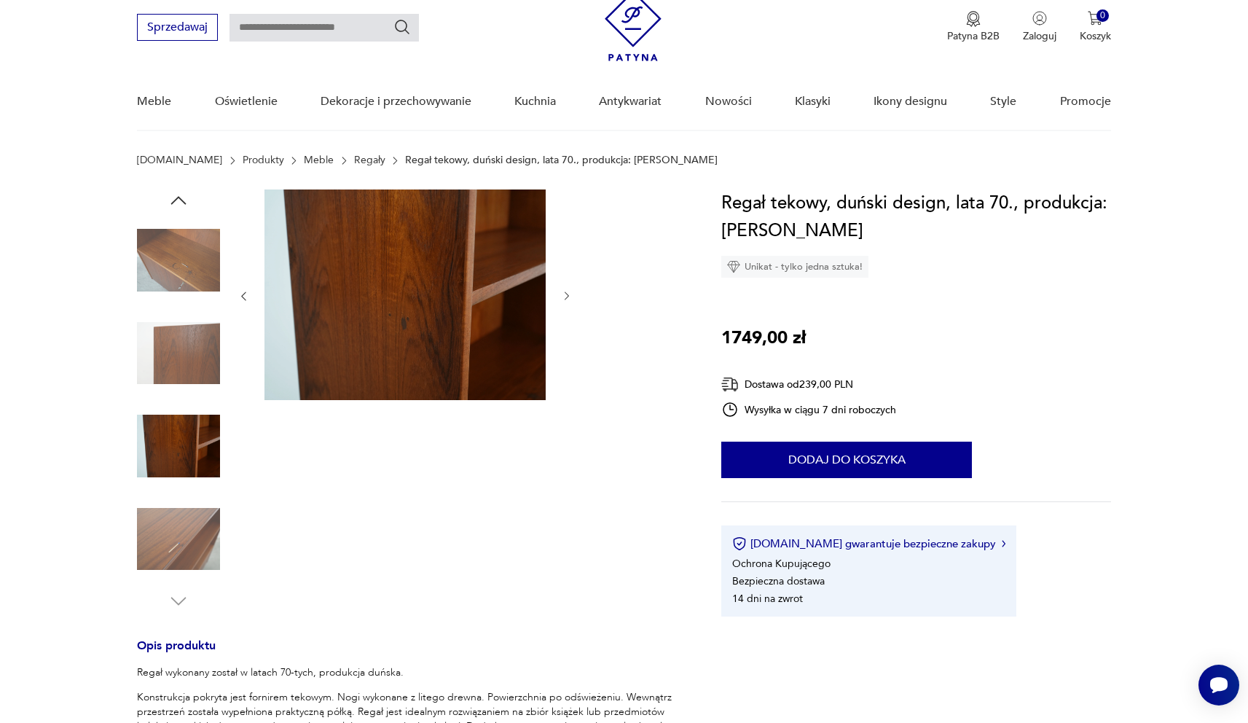
click at [566, 299] on icon "button" at bounding box center [567, 296] width 12 height 12
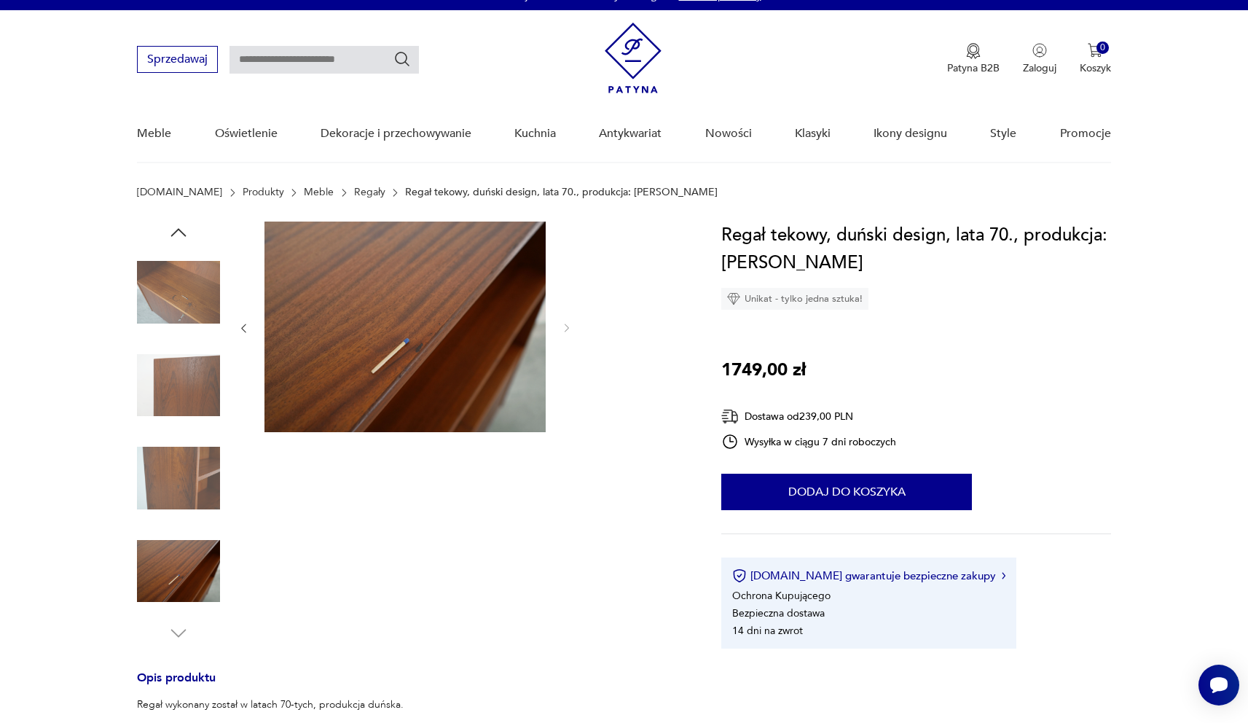
scroll to position [35, 0]
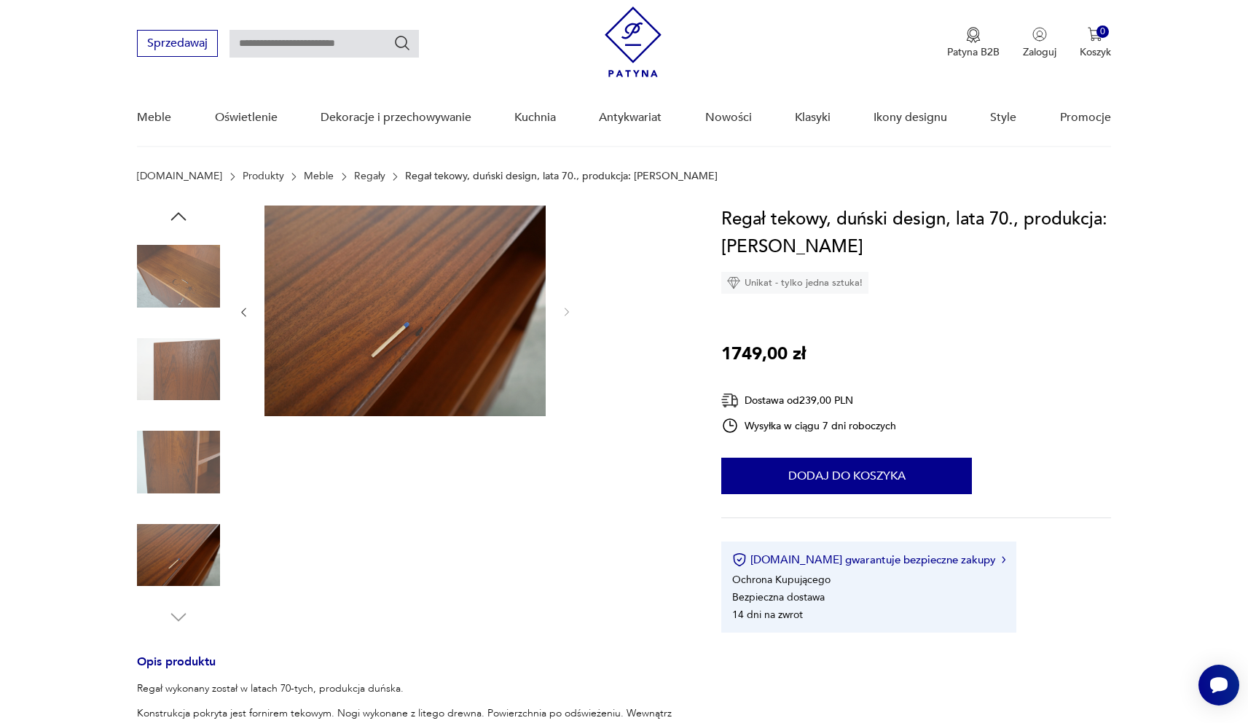
click at [243, 312] on icon "button" at bounding box center [244, 312] width 4 height 9
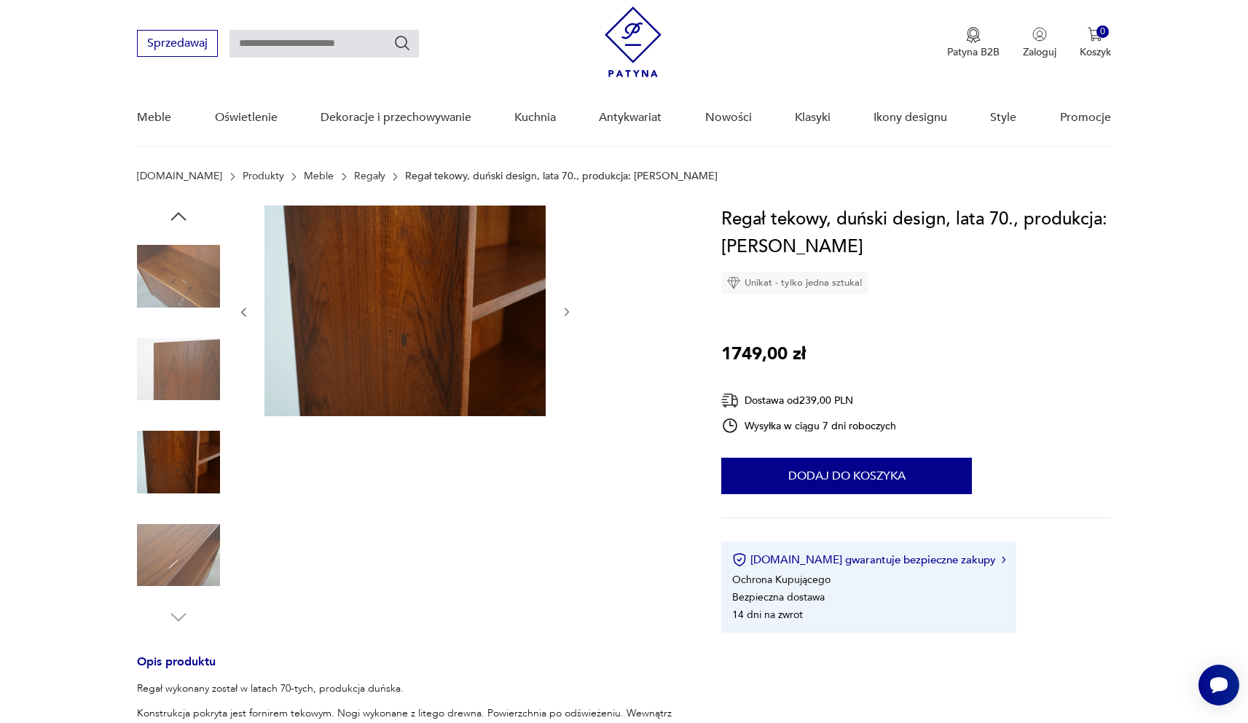
click at [243, 312] on icon "button" at bounding box center [244, 312] width 4 height 9
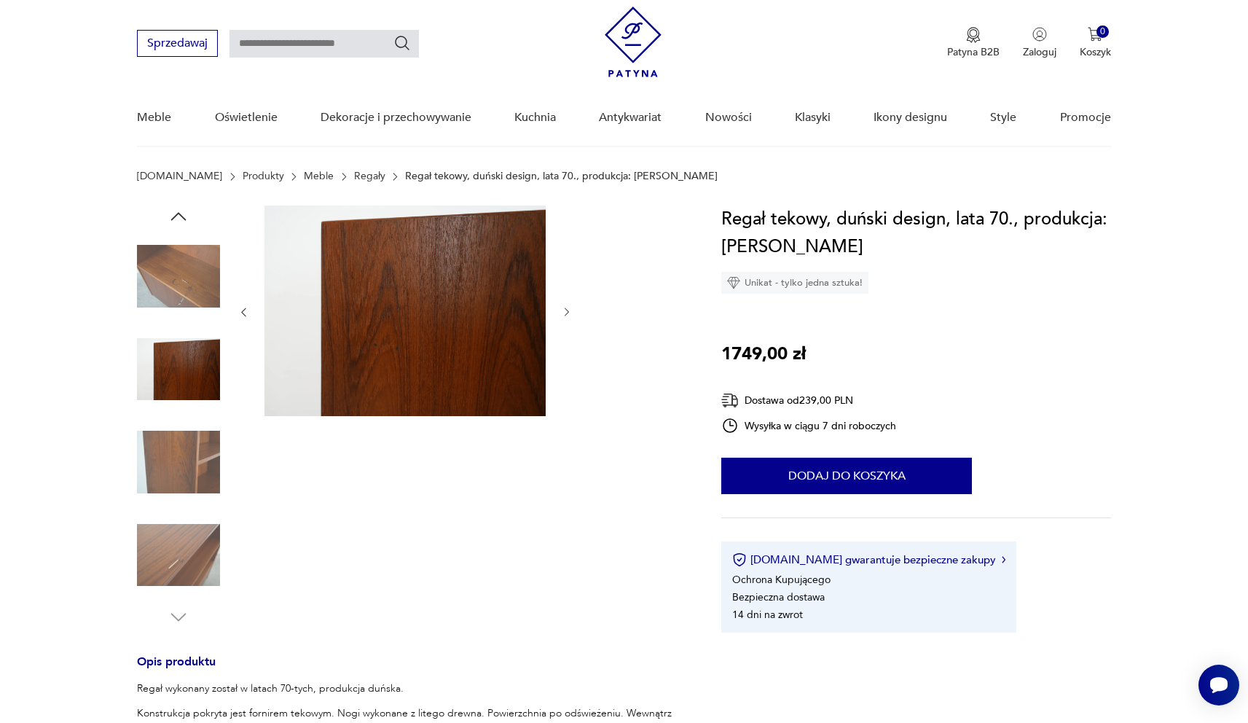
click at [243, 312] on icon "button" at bounding box center [244, 312] width 4 height 9
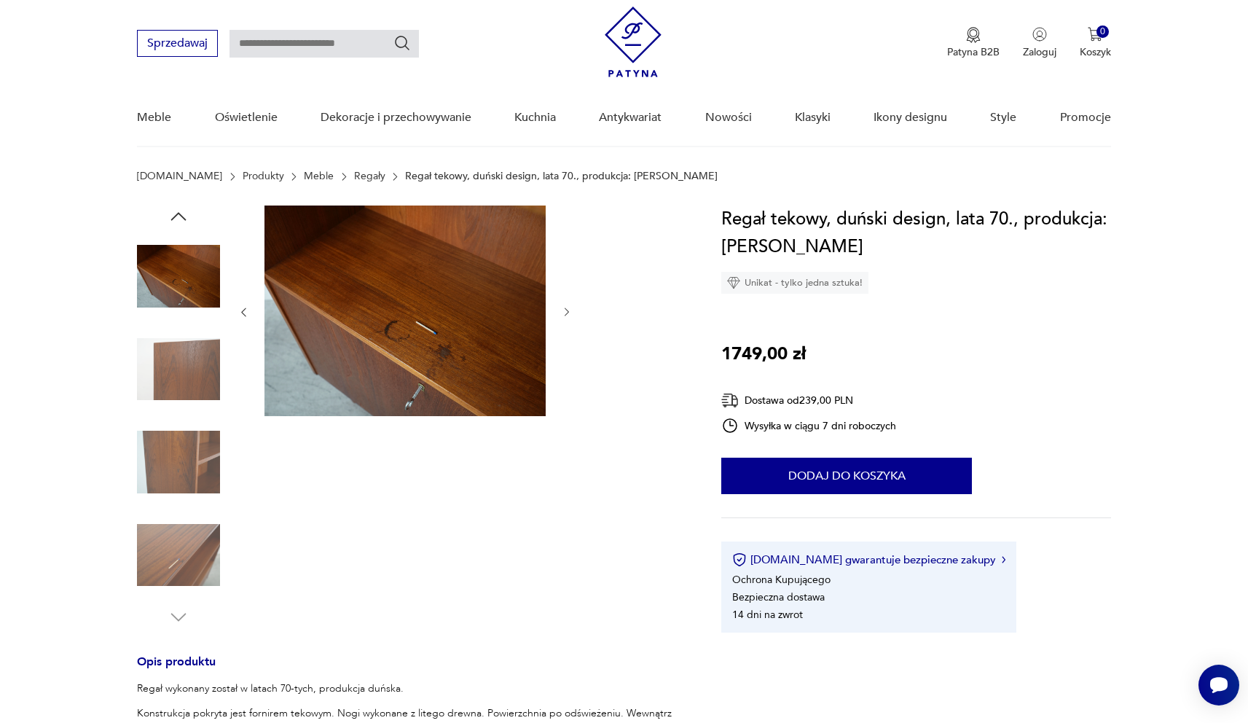
click at [243, 312] on icon "button" at bounding box center [244, 312] width 4 height 9
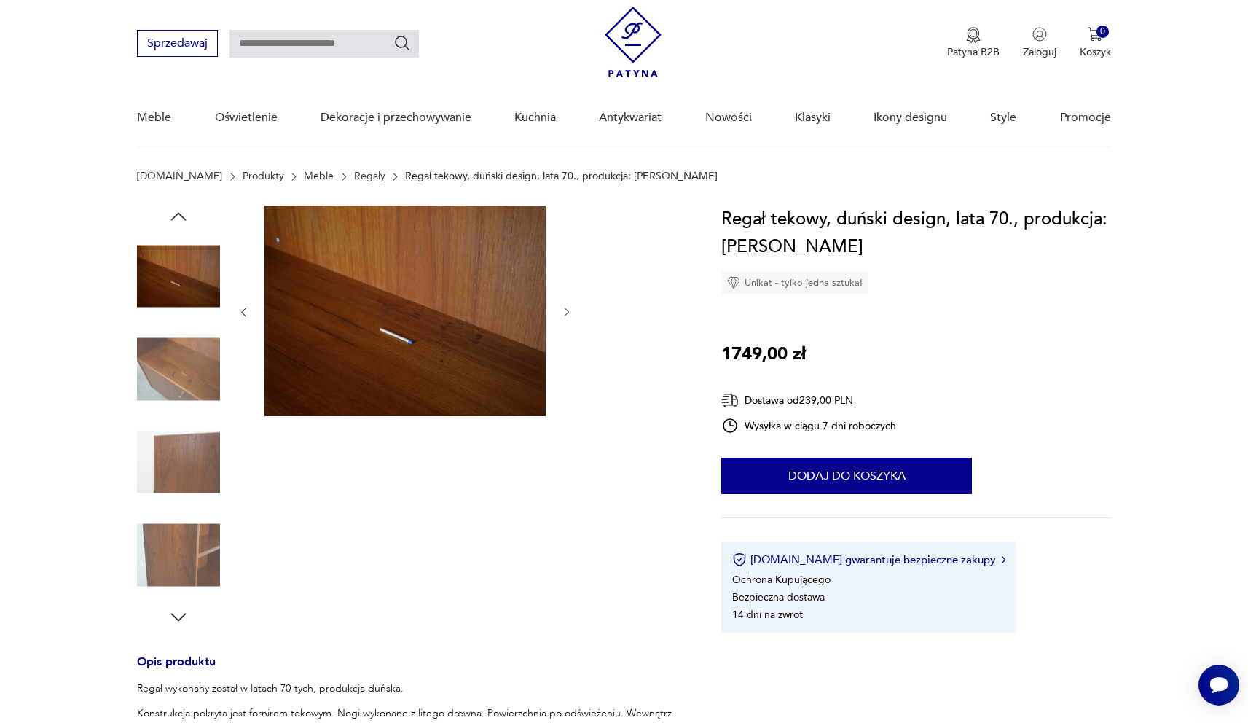
click at [243, 312] on icon "button" at bounding box center [244, 312] width 12 height 12
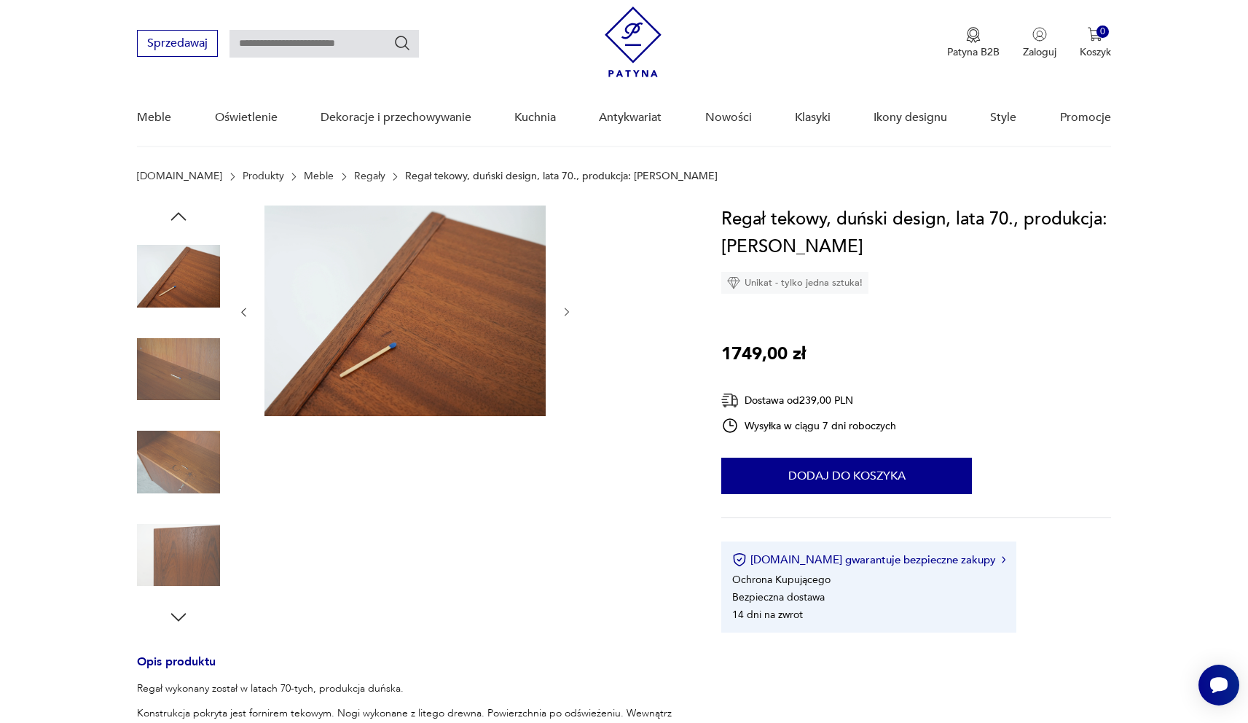
click at [243, 312] on icon "button" at bounding box center [244, 312] width 12 height 12
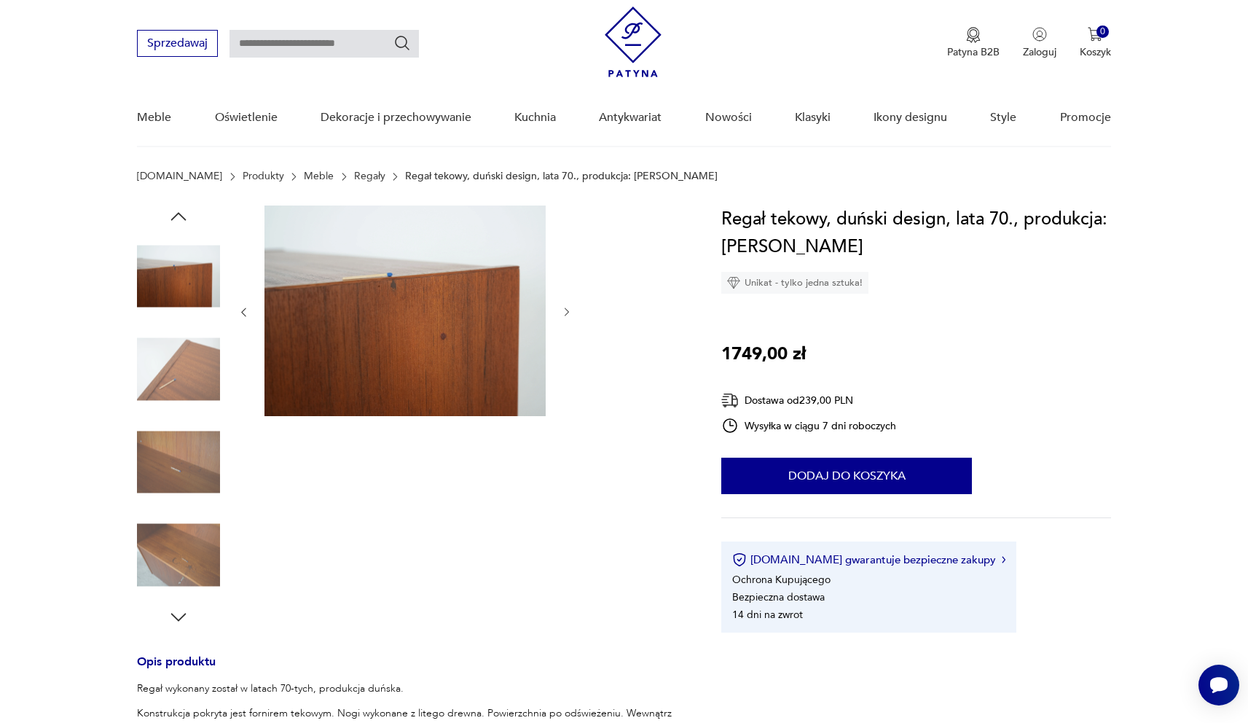
click at [243, 312] on icon "button" at bounding box center [244, 312] width 12 height 12
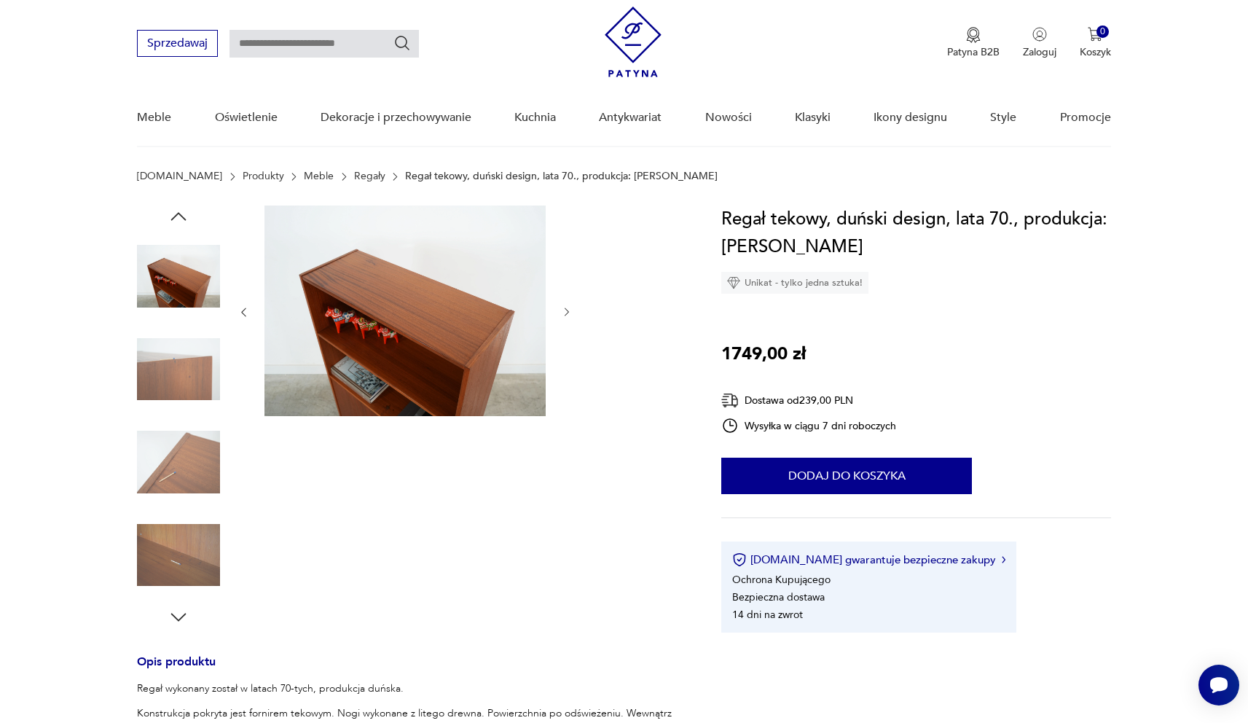
click at [243, 313] on icon "button" at bounding box center [244, 312] width 12 height 12
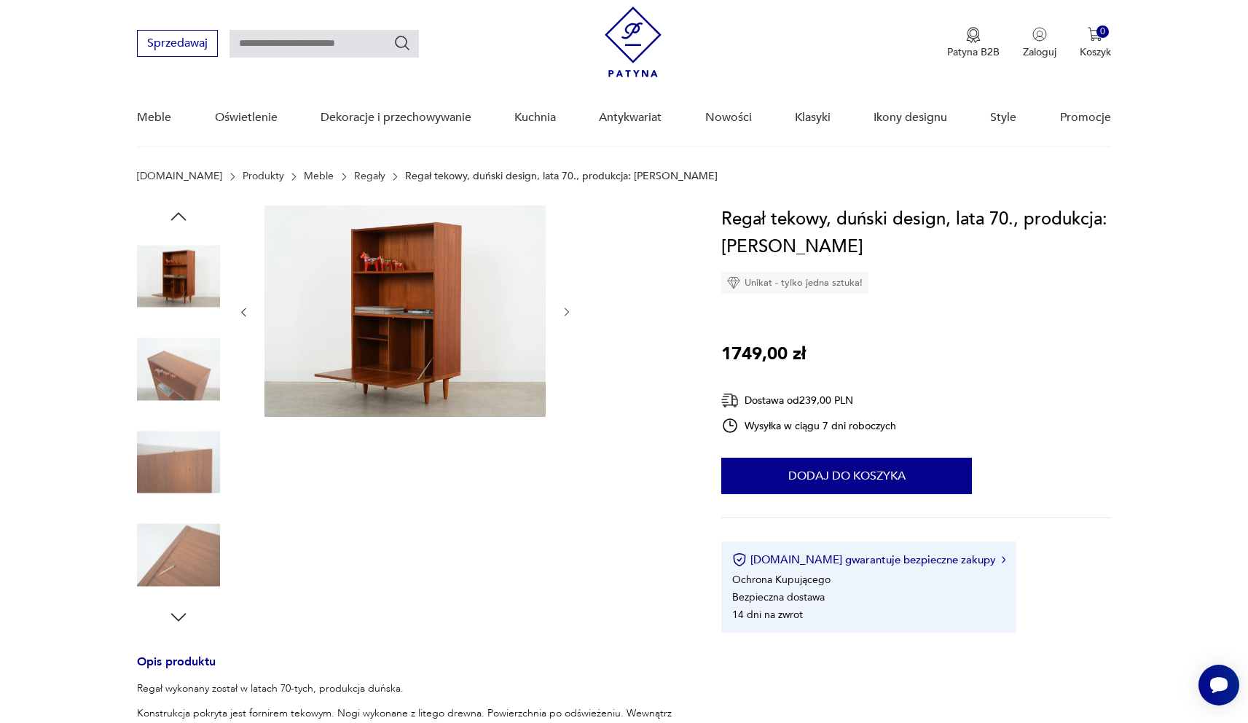
click at [425, 358] on img at bounding box center [404, 310] width 281 height 211
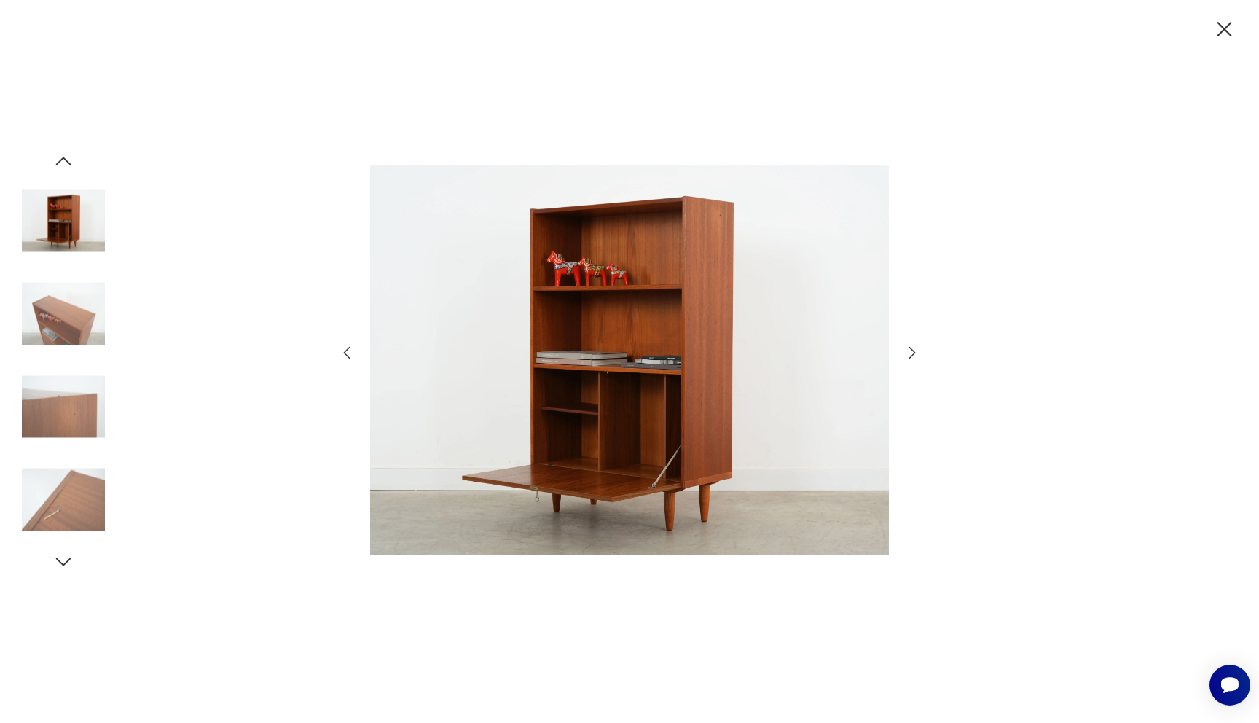
click at [909, 350] on icon "button" at bounding box center [911, 352] width 17 height 17
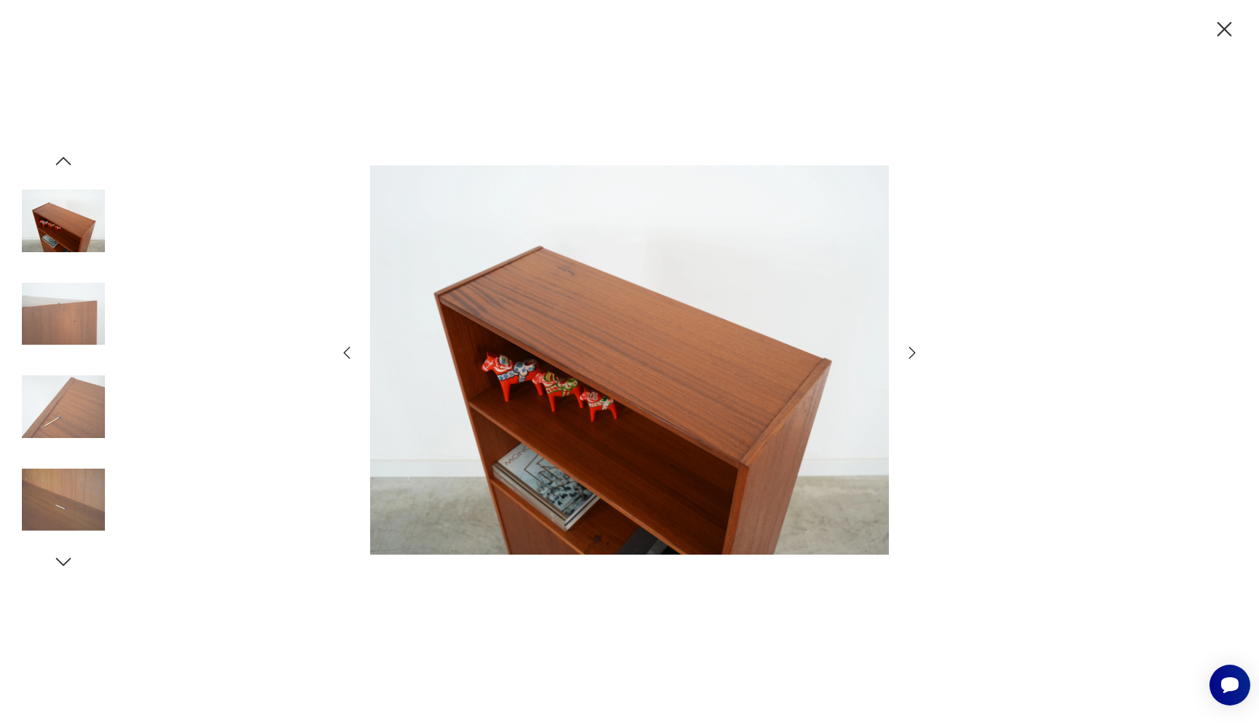
click at [1218, 27] on icon "button" at bounding box center [1225, 30] width 26 height 26
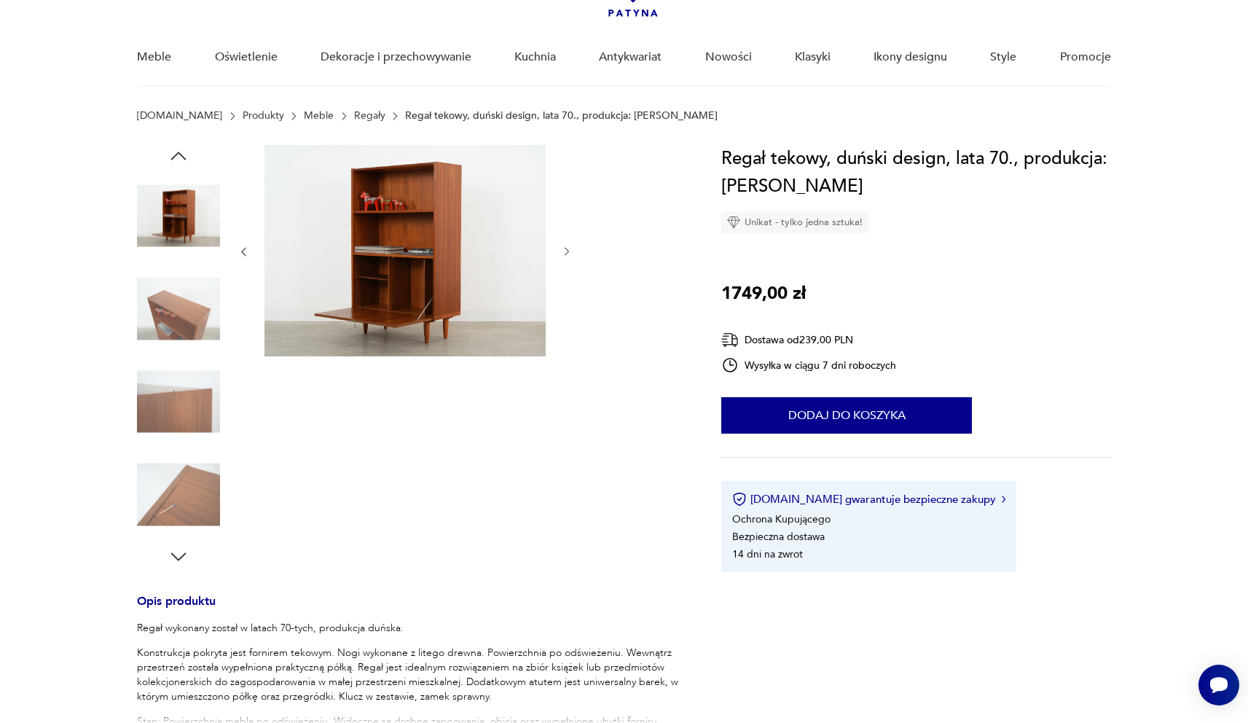
scroll to position [90, 0]
